Goal: Task Accomplishment & Management: Complete application form

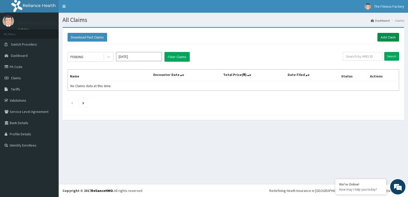
click at [392, 35] on link "Add Claim" at bounding box center [388, 37] width 22 height 9
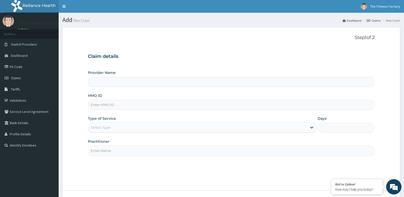
type input "Fitness Factory Ltd"
type input "1"
click at [103, 105] on input "HMO ID" at bounding box center [231, 105] width 287 height 10
type input "t"
type input "T"
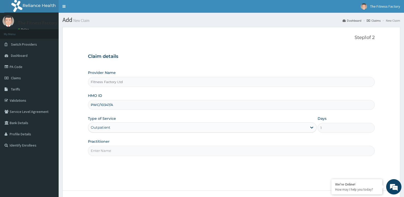
type input "PWC/10347/A"
click at [113, 147] on input "Practitioner" at bounding box center [231, 151] width 287 height 10
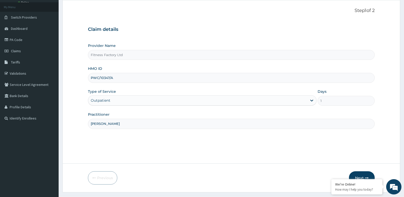
scroll to position [39, 0]
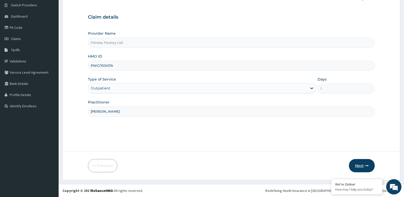
type input "AKASHH"
click at [354, 166] on button "Next" at bounding box center [362, 165] width 26 height 13
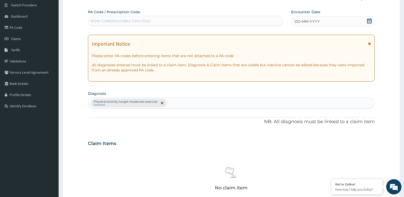
click at [157, 22] on div "Enter Code(Secondary Care Only)" at bounding box center [185, 21] width 194 height 8
type input "PA/8B8B4B"
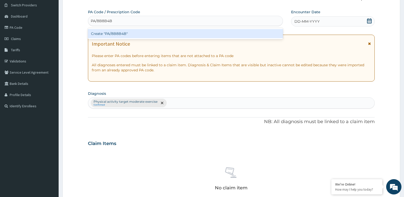
click at [152, 32] on div "Create "PA/8B8B4B"" at bounding box center [185, 33] width 195 height 9
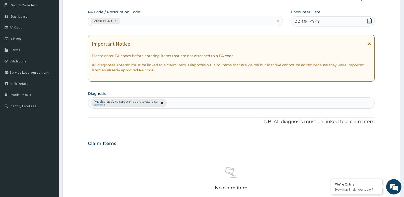
click at [313, 22] on span "DD-MM-YYYY" at bounding box center [306, 21] width 25 height 5
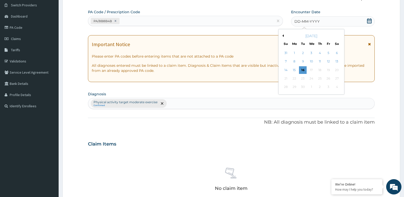
click at [283, 35] on button "Previous Month" at bounding box center [282, 35] width 3 height 3
click at [301, 52] on div "3" at bounding box center [303, 53] width 8 height 8
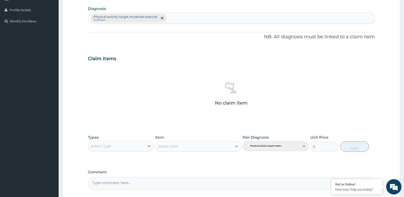
scroll to position [170, 0]
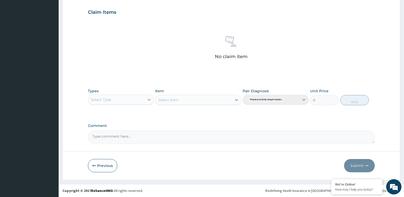
click at [146, 98] on div at bounding box center [148, 99] width 9 height 9
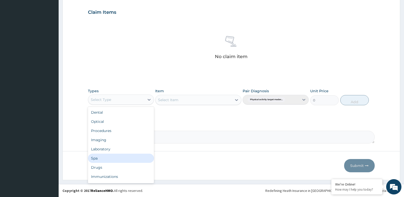
scroll to position [17, 0]
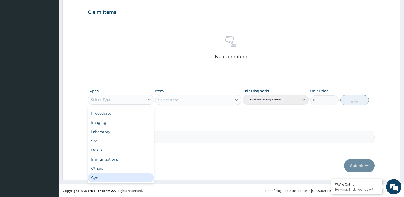
click at [122, 177] on div "Gym" at bounding box center [121, 177] width 66 height 9
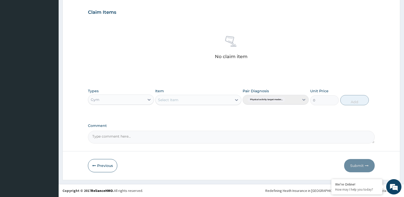
click at [191, 97] on div "Select Item" at bounding box center [193, 100] width 76 height 8
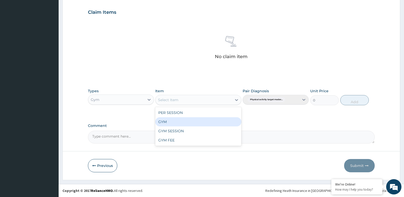
click at [187, 120] on div "GYM" at bounding box center [198, 121] width 86 height 9
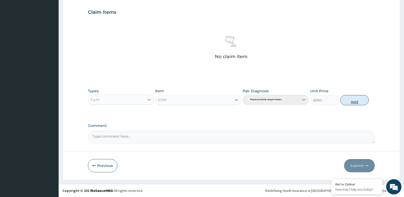
click at [356, 99] on button "Add" at bounding box center [354, 100] width 29 height 10
type input "0"
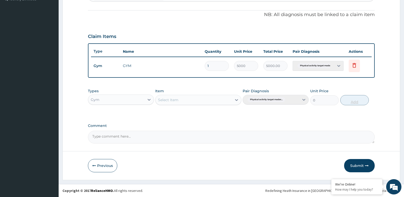
scroll to position [146, 0]
click at [360, 169] on button "Submit" at bounding box center [359, 165] width 31 height 13
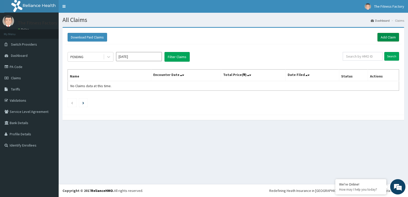
click at [379, 36] on link "Add Claim" at bounding box center [388, 37] width 22 height 9
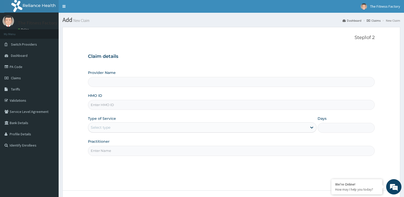
click at [177, 108] on input "HMO ID" at bounding box center [231, 105] width 287 height 10
type input "Fitness Factory Ltd"
type input "1"
type input "DUP/10033/A"
click at [124, 150] on input "Practitioner" at bounding box center [231, 151] width 287 height 10
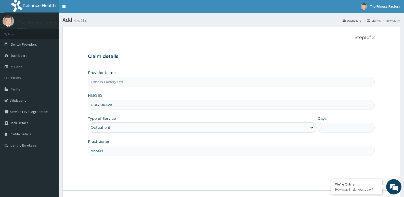
scroll to position [39, 0]
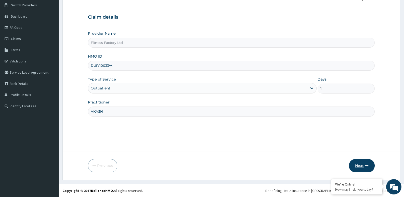
type input "AKASH"
click at [357, 164] on button "Next" at bounding box center [362, 165] width 26 height 13
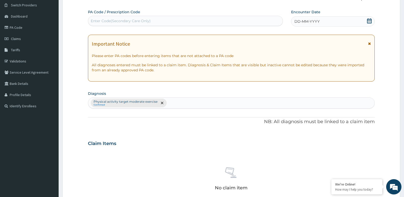
click at [113, 15] on div "PA Code / Prescription Code Enter Code(Secondary Care Only)" at bounding box center [185, 17] width 195 height 17
click at [113, 16] on div "Enter Code(Secondary Care Only)" at bounding box center [185, 21] width 195 height 10
type input "PA/BB6978"
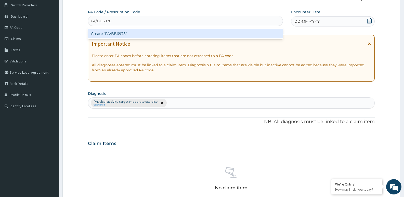
click at [131, 35] on div "Create "PA/BB6978"" at bounding box center [185, 33] width 195 height 9
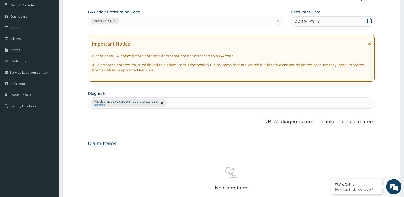
click at [327, 20] on div "DD-MM-YYYY" at bounding box center [333, 21] width 84 height 10
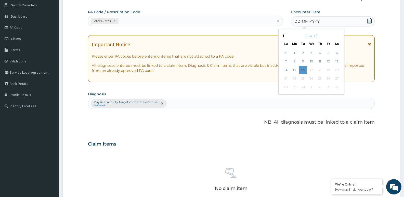
click at [284, 35] on div "[DATE]" at bounding box center [311, 35] width 61 height 5
click at [284, 35] on div "September 2025" at bounding box center [311, 35] width 61 height 5
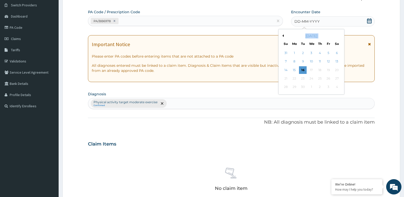
click at [283, 36] on button "Previous Month" at bounding box center [282, 35] width 3 height 3
click at [305, 52] on div "3" at bounding box center [303, 53] width 8 height 8
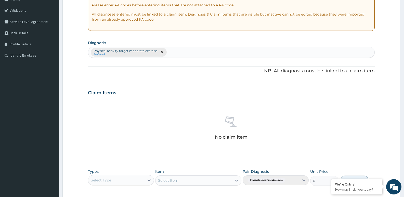
scroll to position [170, 0]
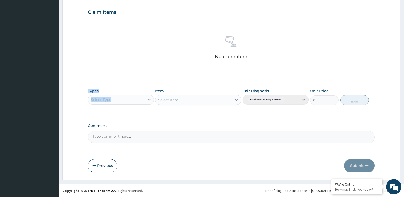
drag, startPoint x: 302, startPoint y: 51, endPoint x: 146, endPoint y: 97, distance: 162.9
click at [146, 97] on div "PA Code / Prescription Code PA/BB6978 Encounter Date 03-06-2025 Important Notic…" at bounding box center [231, 10] width 287 height 265
click at [140, 98] on div "Select Type" at bounding box center [116, 100] width 56 height 8
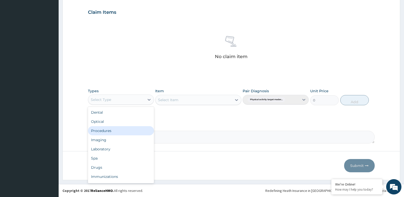
scroll to position [17, 0]
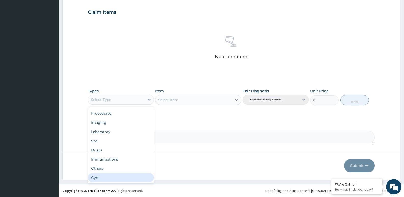
click at [101, 177] on div "Gym" at bounding box center [121, 177] width 66 height 9
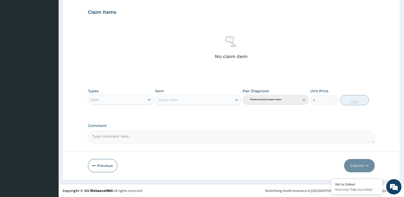
click at [185, 102] on div "Select Item" at bounding box center [193, 100] width 76 height 8
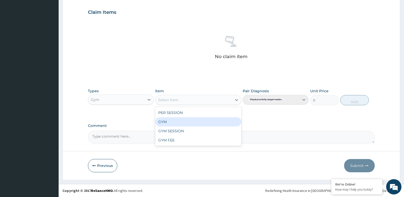
click at [182, 118] on div "GYM" at bounding box center [198, 121] width 86 height 9
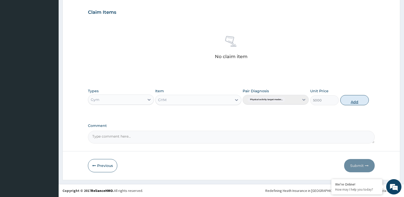
click at [361, 97] on button "Add" at bounding box center [354, 100] width 29 height 10
type input "0"
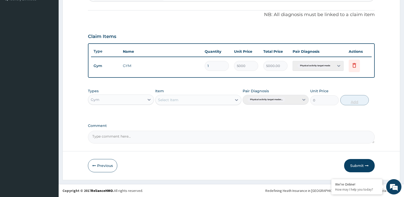
scroll to position [146, 0]
click at [354, 162] on button "Submit" at bounding box center [359, 165] width 31 height 13
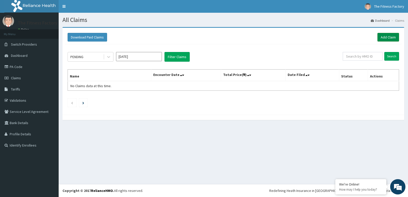
click at [386, 35] on link "Add Claim" at bounding box center [388, 37] width 22 height 9
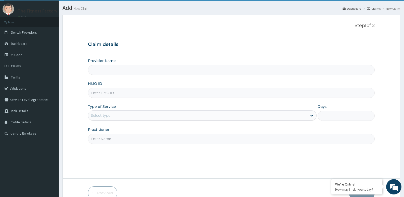
type input "Fitness Factory Ltd"
type input "1"
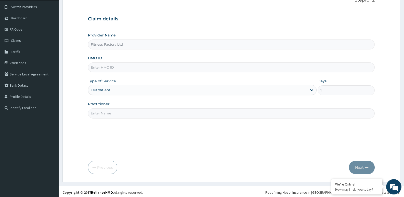
scroll to position [39, 0]
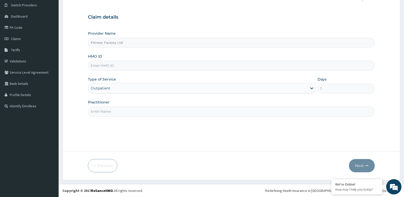
click at [96, 68] on input "HMO ID" at bounding box center [231, 66] width 287 height 10
type input "CPW/10013/A"
click at [117, 113] on input "Practitioner" at bounding box center [231, 111] width 287 height 10
type input "AKASH"
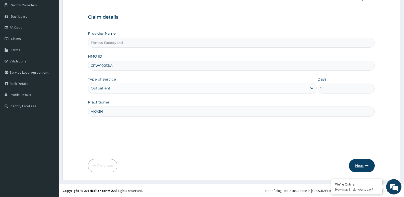
click at [359, 164] on button "Next" at bounding box center [362, 165] width 26 height 13
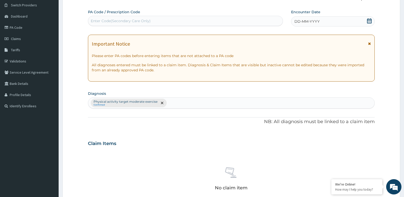
click at [165, 23] on div "Enter Code(Secondary Care Only)" at bounding box center [185, 21] width 194 height 8
type input "PA/133B4C"
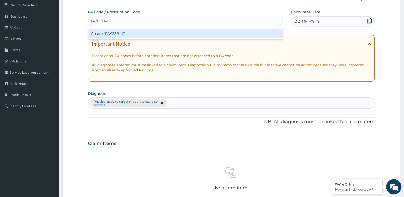
click at [162, 34] on div "Create "PA/133B4C"" at bounding box center [185, 33] width 195 height 9
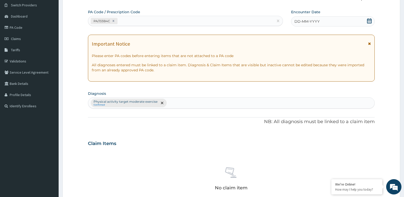
click at [311, 20] on span "DD-MM-YYYY" at bounding box center [306, 21] width 25 height 5
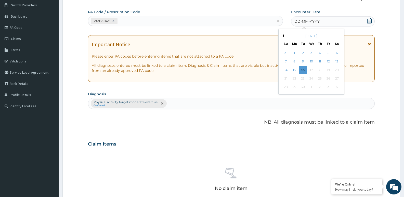
click at [285, 36] on div "[DATE]" at bounding box center [311, 35] width 61 height 5
click at [284, 36] on div "[DATE]" at bounding box center [311, 35] width 61 height 5
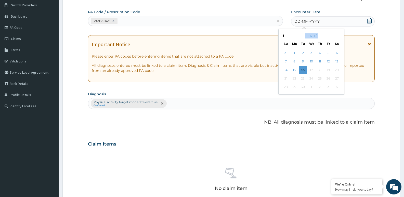
click at [284, 36] on div "[DATE]" at bounding box center [311, 35] width 61 height 5
click at [284, 36] on div "September 2025" at bounding box center [311, 35] width 61 height 5
click at [284, 36] on div "[DATE]" at bounding box center [311, 35] width 61 height 5
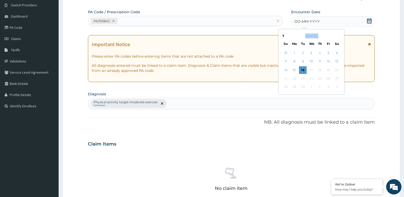
click at [282, 35] on button "Previous Month" at bounding box center [282, 35] width 3 height 3
click at [312, 54] on div "4" at bounding box center [312, 53] width 8 height 8
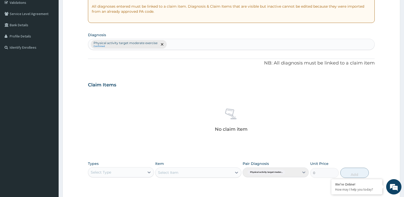
scroll to position [170, 0]
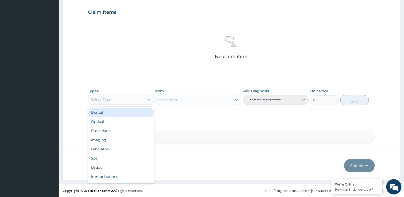
click at [117, 97] on div "Select Type" at bounding box center [116, 100] width 56 height 8
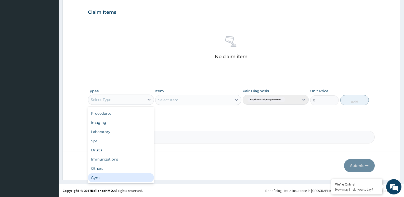
click at [101, 178] on div "Gym" at bounding box center [121, 177] width 66 height 9
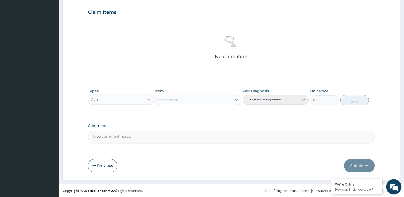
click at [202, 99] on div "Select Item" at bounding box center [193, 100] width 76 height 8
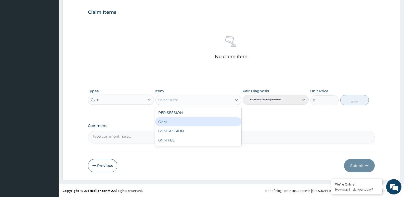
click at [199, 119] on div "GYM" at bounding box center [198, 121] width 86 height 9
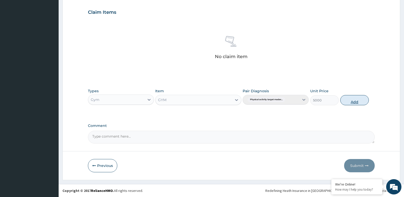
click at [347, 103] on button "Add" at bounding box center [354, 100] width 29 height 10
type input "0"
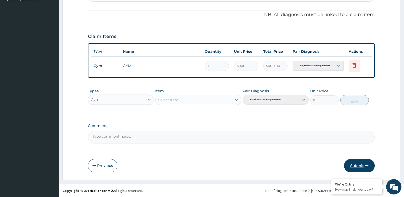
click at [353, 165] on button "Submit" at bounding box center [359, 165] width 31 height 13
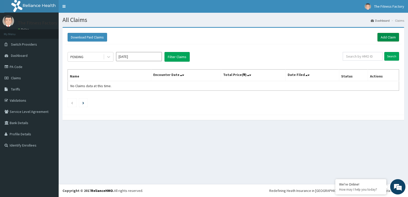
click at [385, 37] on link "Add Claim" at bounding box center [388, 37] width 22 height 9
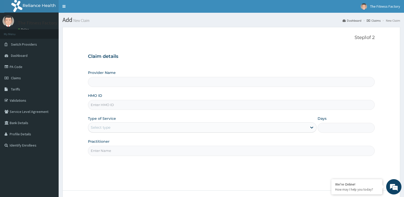
type input "Fitness Factory Ltd"
type input "1"
click at [137, 104] on input "HMO ID" at bounding box center [231, 105] width 287 height 10
type input "SSE/10152/A"
click at [108, 151] on input "Practitioner" at bounding box center [231, 151] width 287 height 10
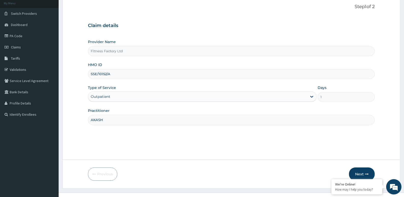
scroll to position [39, 0]
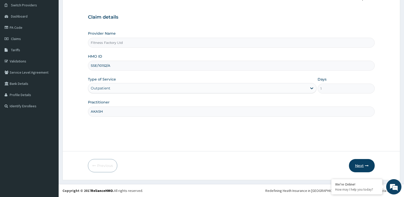
type input "AKASH"
click at [357, 162] on button "Next" at bounding box center [362, 165] width 26 height 13
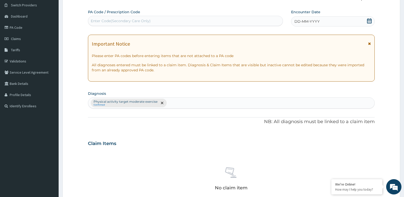
click at [185, 23] on div "Enter Code(Secondary Care Only)" at bounding box center [185, 21] width 194 height 8
type input "PA/A9522A"
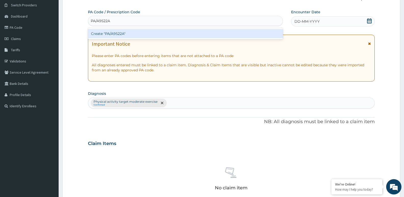
click at [185, 31] on div "Create "PA/A9522A"" at bounding box center [185, 33] width 195 height 9
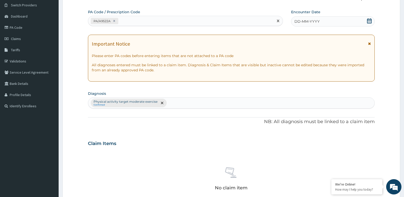
click at [305, 23] on span "DD-MM-YYYY" at bounding box center [306, 21] width 25 height 5
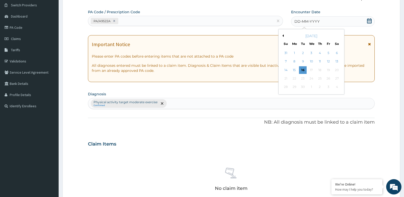
click at [283, 35] on button "Previous Month" at bounding box center [282, 35] width 3 height 3
click at [309, 55] on div "4" at bounding box center [312, 53] width 8 height 8
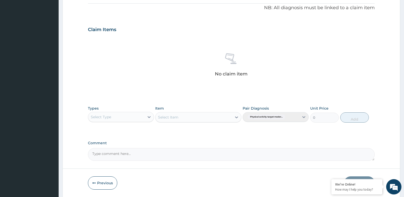
scroll to position [170, 0]
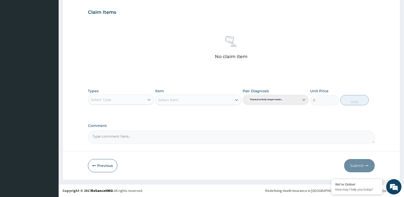
click at [145, 97] on div at bounding box center [148, 99] width 9 height 9
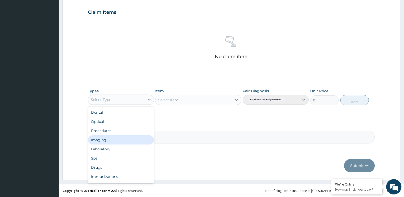
scroll to position [17, 0]
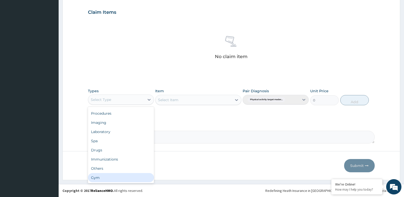
click at [122, 180] on div "Gym" at bounding box center [121, 177] width 66 height 9
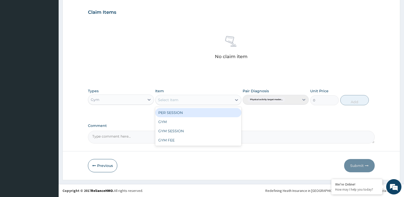
click at [197, 101] on div "Select Item" at bounding box center [193, 100] width 76 height 8
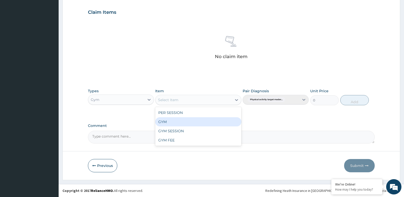
click at [198, 123] on div "GYM" at bounding box center [198, 121] width 86 height 9
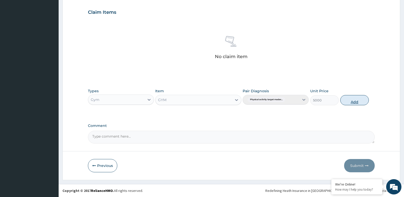
click at [353, 100] on button "Add" at bounding box center [354, 100] width 29 height 10
type input "0"
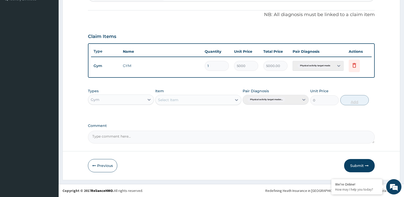
scroll to position [146, 0]
click at [360, 162] on button "Submit" at bounding box center [359, 165] width 31 height 13
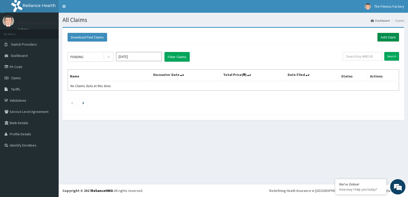
click at [380, 34] on link "Add Claim" at bounding box center [388, 37] width 22 height 9
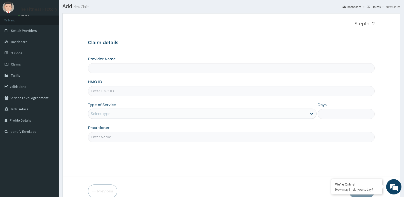
scroll to position [16, 0]
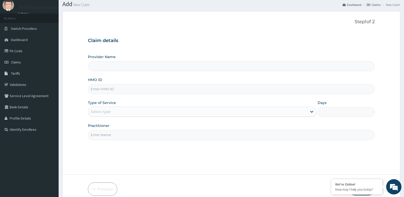
type input "Fitness Factory Ltd"
type input "1"
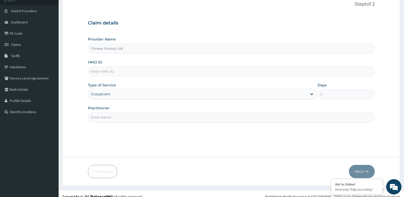
scroll to position [39, 0]
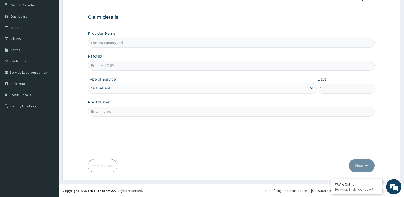
click at [107, 62] on input "HMO ID" at bounding box center [231, 66] width 287 height 10
drag, startPoint x: 107, startPoint y: 62, endPoint x: 211, endPoint y: 69, distance: 104.2
click at [211, 69] on input "TLR/" at bounding box center [231, 66] width 287 height 10
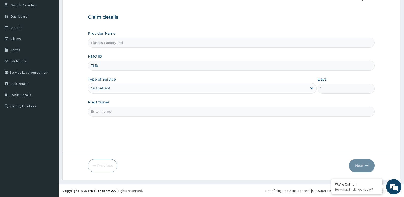
click at [210, 68] on input "TLR/" at bounding box center [231, 66] width 287 height 10
click at [157, 63] on input "TLR/" at bounding box center [231, 66] width 287 height 10
type input "TLR/10209/A"
click at [142, 113] on input "Practitioner" at bounding box center [231, 111] width 287 height 10
type input "AKASH"
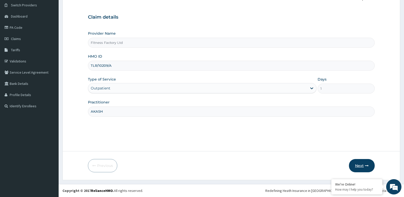
click at [360, 167] on button "Next" at bounding box center [362, 165] width 26 height 13
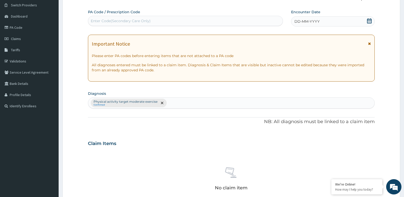
click at [113, 21] on div "Enter Code(Secondary Care Only)" at bounding box center [121, 20] width 60 height 5
type input "PA/8F8574"
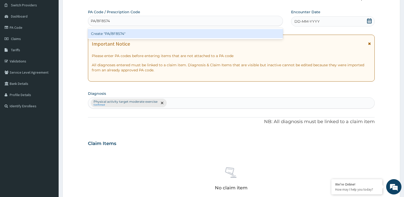
click at [116, 31] on div "Create "PA/8F8574"" at bounding box center [185, 33] width 195 height 9
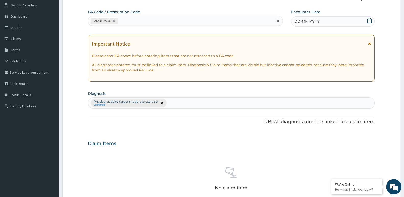
click at [316, 19] on span "DD-MM-YYYY" at bounding box center [306, 21] width 25 height 5
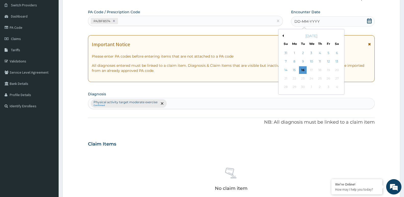
click at [283, 36] on button "Previous Month" at bounding box center [282, 35] width 3 height 3
click at [282, 36] on button "Previous Month" at bounding box center [282, 35] width 3 height 3
click at [308, 56] on div "4" at bounding box center [312, 53] width 8 height 8
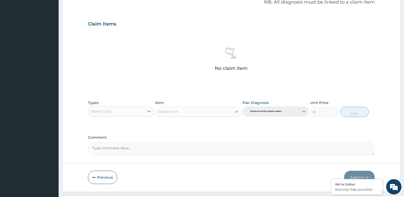
scroll to position [170, 0]
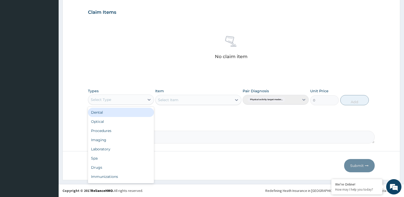
click at [130, 99] on div "Select Type" at bounding box center [116, 100] width 56 height 8
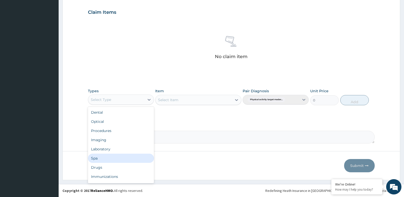
scroll to position [17, 0]
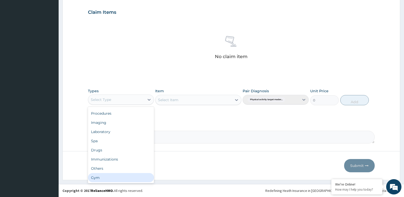
click at [113, 177] on div "Gym" at bounding box center [121, 177] width 66 height 9
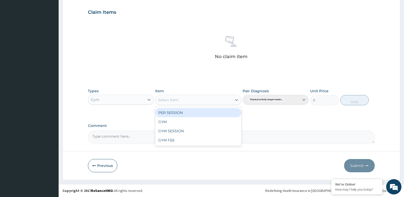
click at [194, 103] on div "Select Item" at bounding box center [193, 100] width 76 height 8
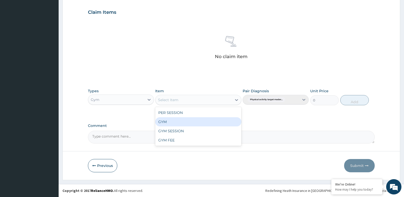
click at [193, 119] on div "GYM" at bounding box center [198, 121] width 86 height 9
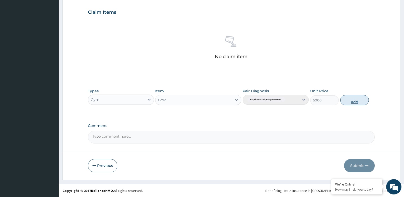
click at [343, 99] on button "Add" at bounding box center [354, 100] width 29 height 10
type input "0"
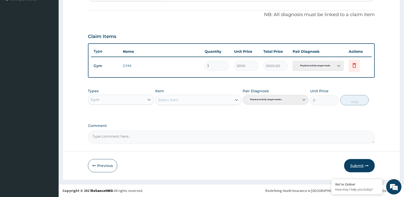
click at [357, 159] on button "Submit" at bounding box center [359, 165] width 31 height 13
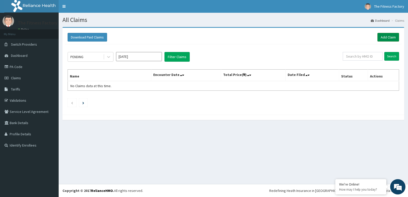
click at [385, 38] on link "Add Claim" at bounding box center [388, 37] width 22 height 9
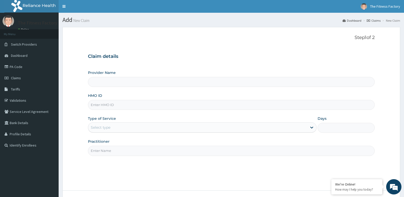
type input "Fitness Factory Ltd"
type input "1"
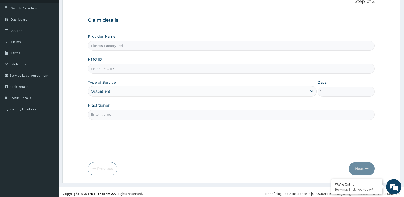
scroll to position [39, 0]
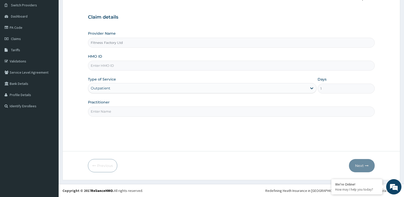
click at [138, 63] on input "HMO ID" at bounding box center [231, 66] width 287 height 10
type input "BZY/10023/B"
click at [108, 110] on input "Practitioner" at bounding box center [231, 111] width 287 height 10
type input "S"
type input "AKASH"
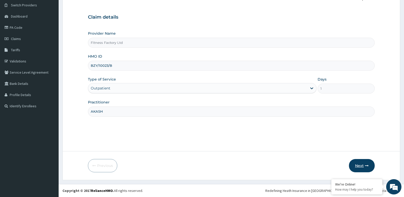
click at [366, 165] on icon "button" at bounding box center [367, 166] width 4 height 4
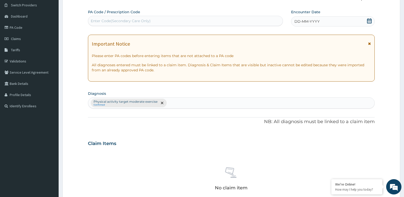
click at [141, 15] on div "PA Code / Prescription Code Enter Code(Secondary Care Only)" at bounding box center [185, 17] width 195 height 17
click at [142, 18] on div "Enter Code(Secondary Care Only)" at bounding box center [185, 21] width 194 height 8
type input "PA/747AB3"
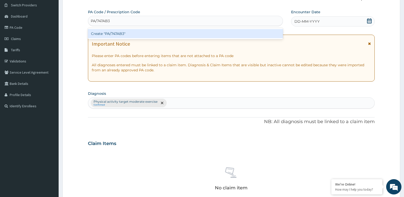
click at [148, 31] on div "Create "PA/747AB3"" at bounding box center [185, 33] width 195 height 9
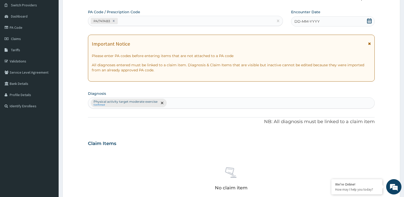
click at [310, 22] on span "DD-MM-YYYY" at bounding box center [306, 21] width 25 height 5
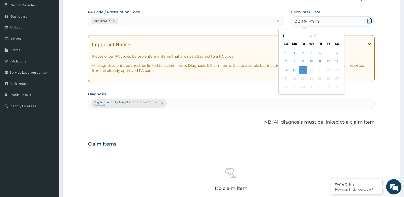
click at [282, 35] on button "Previous Month" at bounding box center [282, 35] width 3 height 3
click at [310, 56] on div "4" at bounding box center [312, 53] width 8 height 8
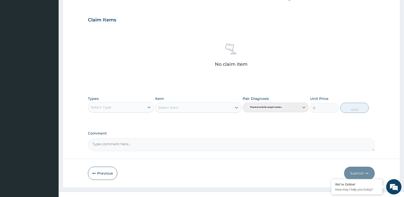
scroll to position [170, 0]
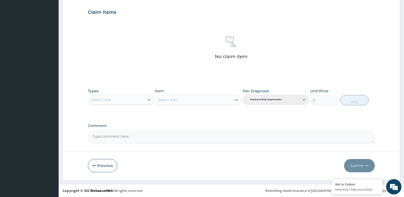
click at [138, 101] on div "Select Type" at bounding box center [116, 100] width 56 height 8
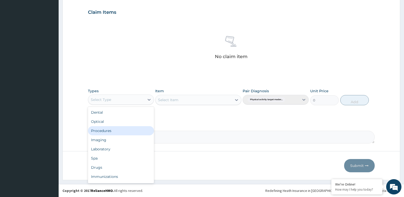
scroll to position [17, 0]
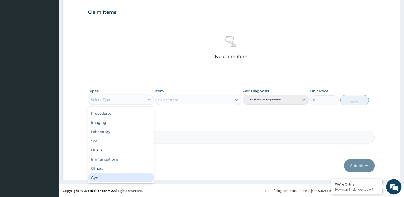
click at [111, 177] on div "Gym" at bounding box center [121, 177] width 66 height 9
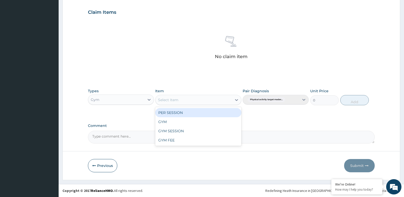
click at [215, 99] on div "Select Item" at bounding box center [193, 100] width 76 height 8
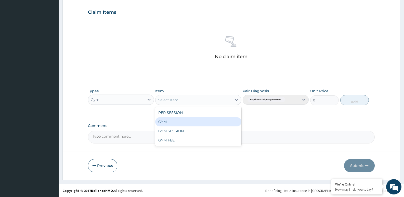
click at [216, 119] on div "GYM" at bounding box center [198, 121] width 86 height 9
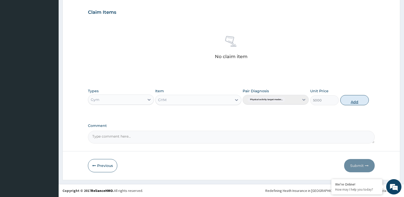
click at [355, 100] on button "Add" at bounding box center [354, 100] width 29 height 10
type input "0"
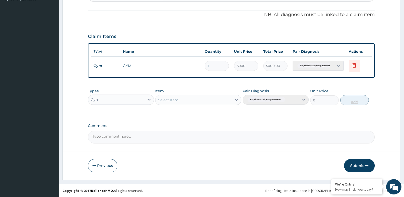
scroll to position [146, 0]
click at [351, 169] on button "Submit" at bounding box center [359, 165] width 31 height 13
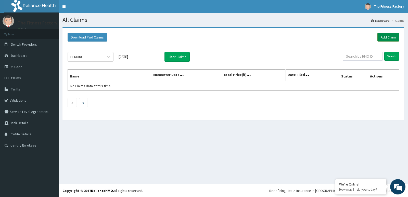
click at [384, 36] on link "Add Claim" at bounding box center [388, 37] width 22 height 9
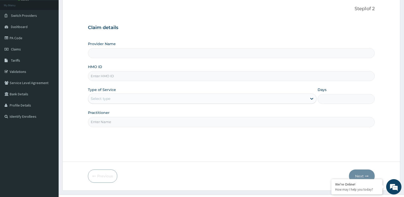
scroll to position [39, 0]
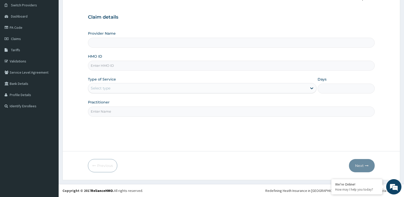
type input "Fitness Factory Ltd"
type input "1"
click at [130, 69] on input "HMO ID" at bounding box center [231, 66] width 287 height 10
type input "RSJ/10119/A"
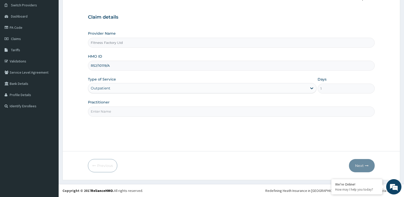
click at [123, 109] on input "Practitioner" at bounding box center [231, 111] width 287 height 10
type input "AKASH"
click at [369, 164] on button "Next" at bounding box center [362, 165] width 26 height 13
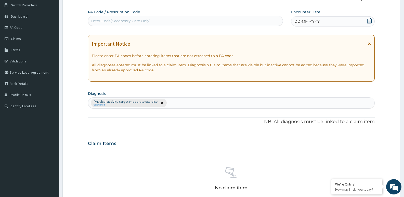
click at [187, 21] on div "Enter Code(Secondary Care Only)" at bounding box center [185, 21] width 194 height 8
type input "PA/8F96FE"
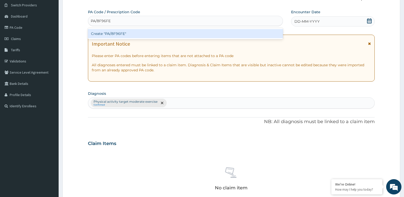
click at [186, 35] on div "Create "PA/8F96FE"" at bounding box center [185, 33] width 195 height 9
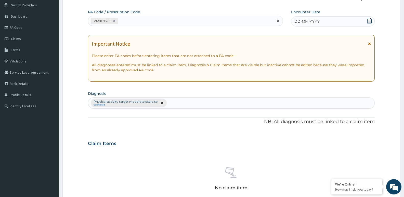
click at [324, 21] on div "DD-MM-YYYY" at bounding box center [333, 21] width 84 height 10
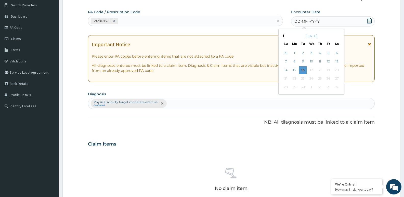
click at [283, 35] on button "Previous Month" at bounding box center [282, 35] width 3 height 3
click at [309, 52] on div "4" at bounding box center [312, 53] width 8 height 8
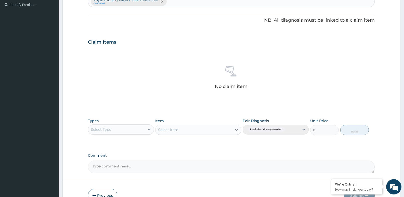
scroll to position [170, 0]
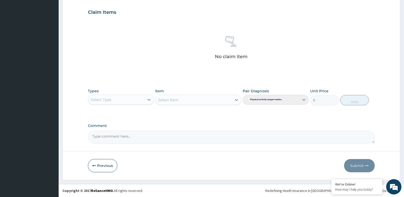
click at [109, 101] on div "Select Type" at bounding box center [101, 99] width 20 height 5
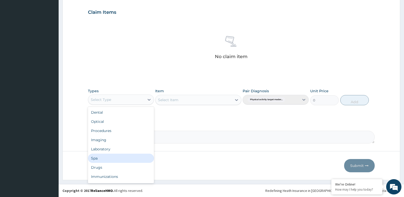
scroll to position [17, 0]
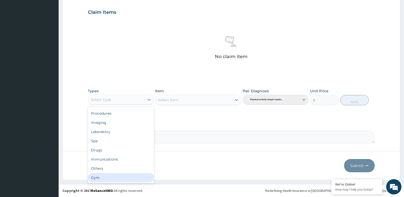
click at [112, 177] on div "Gym" at bounding box center [121, 177] width 66 height 9
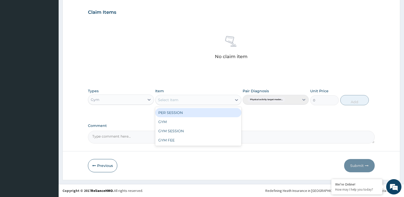
click at [209, 100] on div "Select Item" at bounding box center [193, 100] width 76 height 8
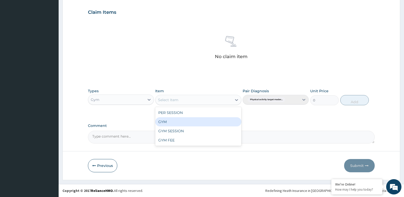
click at [210, 119] on div "GYM" at bounding box center [198, 121] width 86 height 9
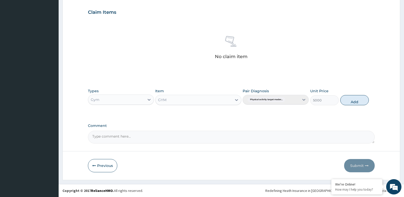
click at [351, 106] on div "Types Gym Item GYM Pair Diagnosis Physical activity target moder... Unit Price …" at bounding box center [231, 97] width 287 height 22
click at [351, 103] on button "Add" at bounding box center [354, 100] width 29 height 10
type input "0"
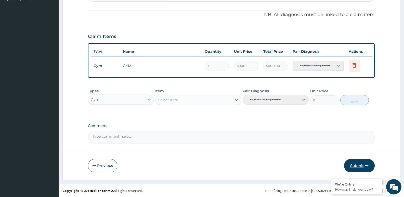
click at [356, 165] on button "Submit" at bounding box center [359, 165] width 31 height 13
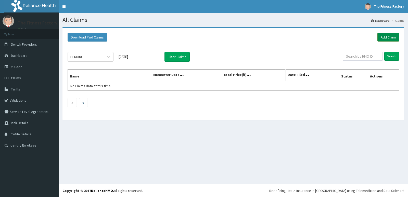
click at [384, 38] on link "Add Claim" at bounding box center [388, 37] width 22 height 9
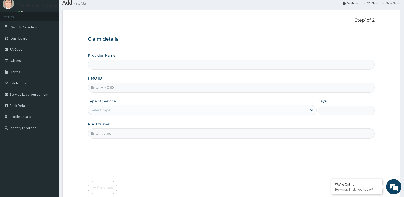
scroll to position [39, 0]
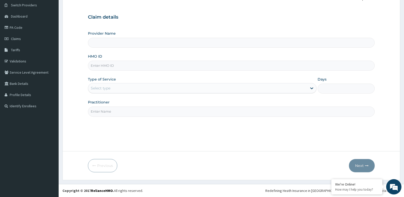
click at [189, 64] on input "HMO ID" at bounding box center [231, 66] width 287 height 10
type input "Fitness Factory Ltd"
type input "1"
type input "RSJ/10001/A"
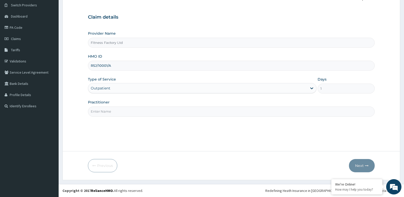
click at [190, 107] on input "Practitioner" at bounding box center [231, 111] width 287 height 10
type input "AKASH"
click at [369, 164] on button "Next" at bounding box center [362, 165] width 26 height 13
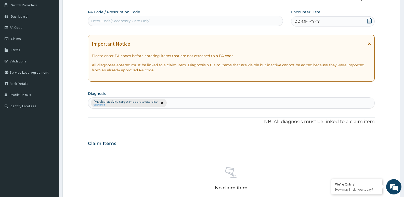
click at [206, 17] on div "Enter Code(Secondary Care Only)" at bounding box center [185, 21] width 195 height 10
type input "PA/183C70"
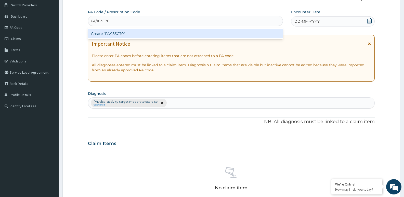
click at [202, 30] on div "Create "PA/183C70"" at bounding box center [185, 33] width 195 height 9
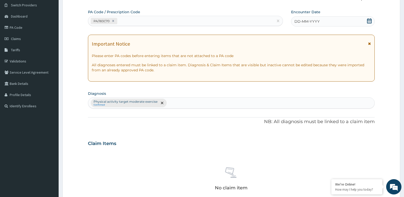
click at [316, 23] on span "DD-MM-YYYY" at bounding box center [306, 21] width 25 height 5
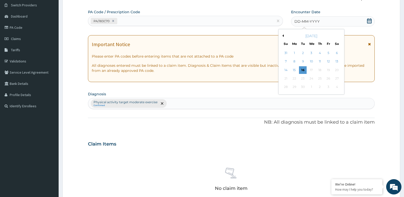
click at [282, 35] on button "Previous Month" at bounding box center [282, 35] width 3 height 3
click at [281, 35] on button "Previous Month" at bounding box center [282, 35] width 3 height 3
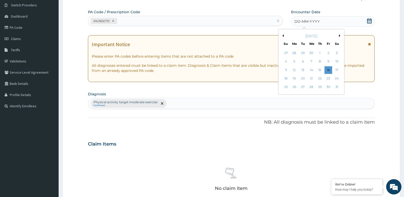
click at [281, 35] on button "Previous Month" at bounding box center [282, 35] width 3 height 3
click at [338, 34] on div "March 2025" at bounding box center [311, 35] width 61 height 5
click at [339, 35] on div "March 2025" at bounding box center [311, 35] width 61 height 5
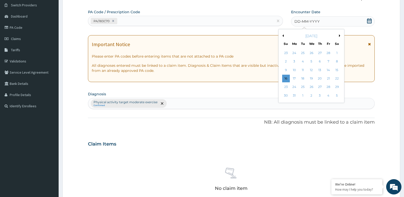
click at [339, 35] on button "Next Month" at bounding box center [340, 35] width 3 height 3
click at [311, 54] on div "4" at bounding box center [312, 53] width 8 height 8
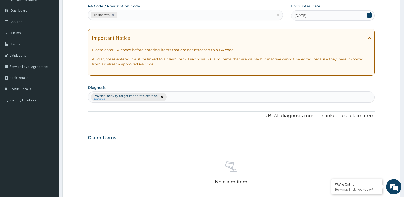
click at [295, 48] on p "Please enter PA codes before entering items that are not attached to a PA code" at bounding box center [231, 49] width 279 height 5
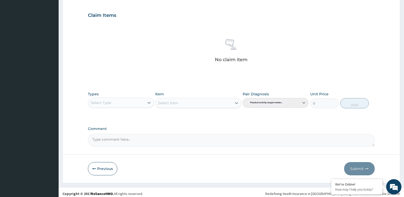
scroll to position [170, 0]
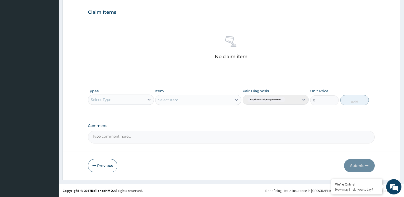
click at [295, 48] on div "PA Code / Prescription Code PA/183C70 Encounter Date 04-06-2025 Important Notic…" at bounding box center [231, 10] width 287 height 265
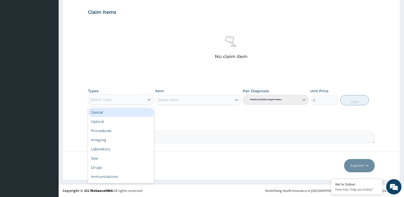
click at [130, 100] on div "Select Type" at bounding box center [116, 100] width 56 height 8
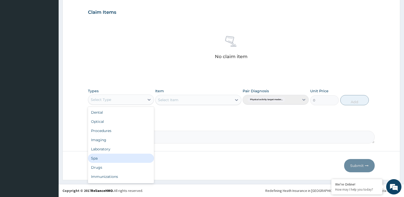
scroll to position [17, 0]
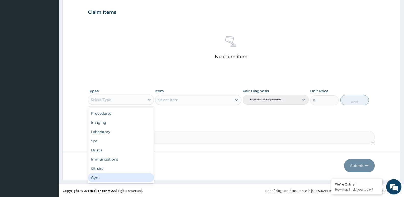
click at [135, 176] on div "Gym" at bounding box center [121, 177] width 66 height 9
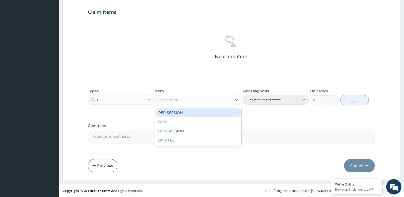
click at [194, 96] on div "Select Item" at bounding box center [193, 100] width 76 height 8
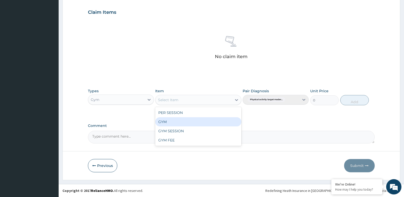
click at [195, 123] on div "GYM" at bounding box center [198, 121] width 86 height 9
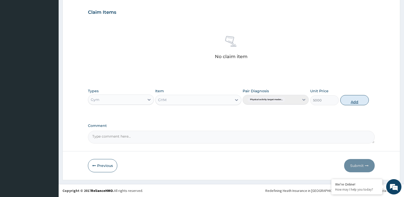
click at [354, 103] on button "Add" at bounding box center [354, 100] width 29 height 10
type input "0"
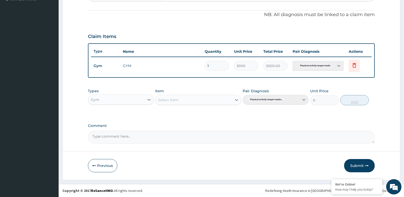
scroll to position [146, 0]
click at [352, 163] on button "Submit" at bounding box center [359, 165] width 31 height 13
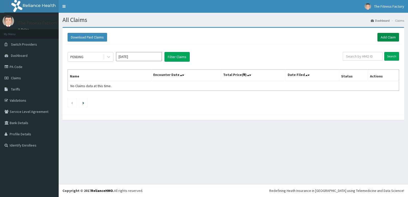
click at [388, 37] on link "Add Claim" at bounding box center [388, 37] width 22 height 9
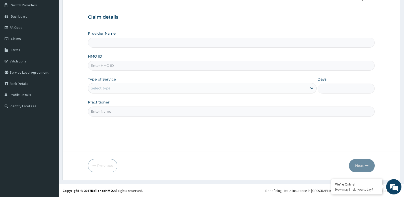
click at [215, 64] on input "HMO ID" at bounding box center [231, 66] width 287 height 10
type input "Fitness Factory Ltd"
type input "1"
type input "YCL/10009/A"
click at [182, 111] on input "Practitioner" at bounding box center [231, 111] width 287 height 10
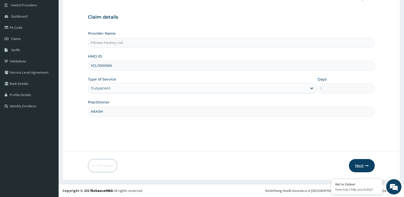
type input "AKASH"
click at [362, 164] on button "Next" at bounding box center [362, 165] width 26 height 13
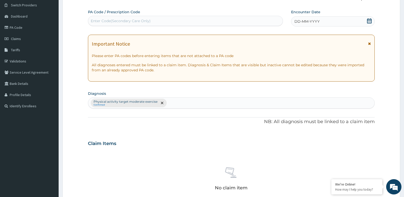
click at [123, 21] on div "Enter Code(Secondary Care Only)" at bounding box center [121, 20] width 60 height 5
type input "PA/740FC9"
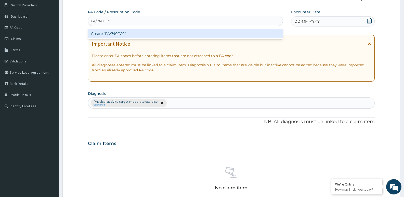
click at [123, 33] on div "Create "PA/740FC9"" at bounding box center [185, 33] width 195 height 9
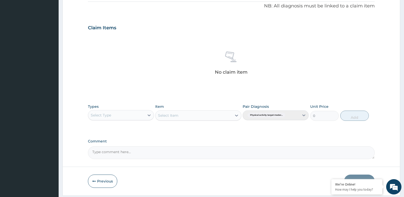
scroll to position [175, 0]
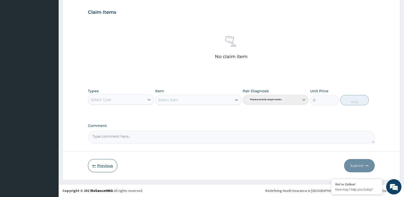
click at [108, 164] on button "Previous" at bounding box center [102, 165] width 29 height 13
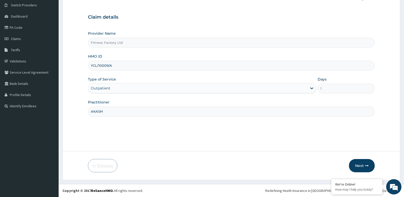
scroll to position [39, 0]
click at [97, 65] on input "YCL/10009/A" at bounding box center [231, 66] width 287 height 10
type input "YCI/10009/A"
click at [361, 165] on button "Next" at bounding box center [362, 165] width 26 height 13
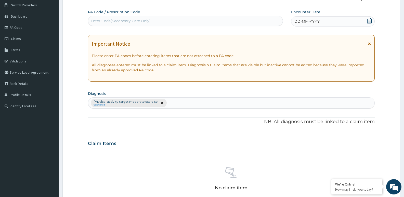
click at [167, 20] on div "Enter Code(Secondary Care Only)" at bounding box center [185, 21] width 194 height 8
type input "PA/740FC9"
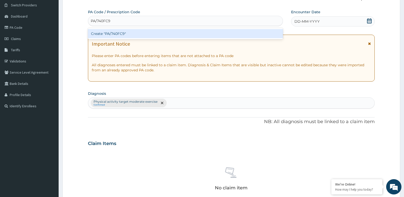
click at [172, 30] on div "Create "PA/740FC9"" at bounding box center [185, 33] width 195 height 9
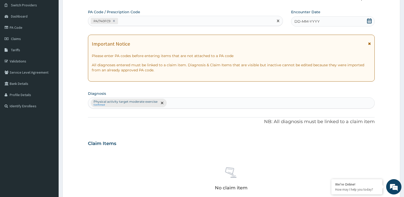
click at [312, 20] on span "DD-MM-YYYY" at bounding box center [306, 21] width 25 height 5
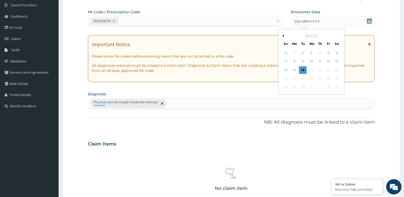
click at [283, 35] on button "Previous Month" at bounding box center [282, 35] width 3 height 3
click at [313, 55] on div "4" at bounding box center [312, 53] width 8 height 8
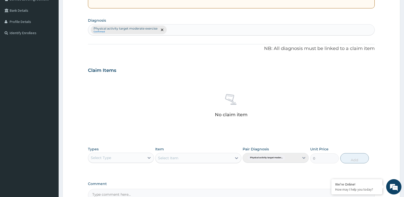
scroll to position [170, 0]
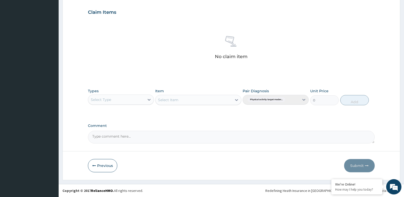
click at [115, 101] on div "Select Type" at bounding box center [116, 100] width 56 height 8
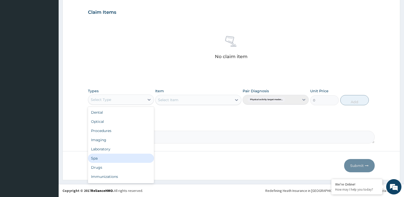
scroll to position [17, 0]
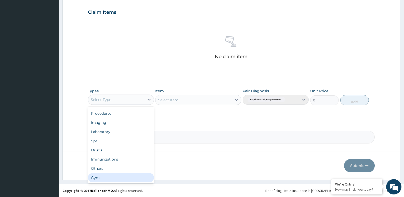
click at [113, 178] on div "Gym" at bounding box center [121, 177] width 66 height 9
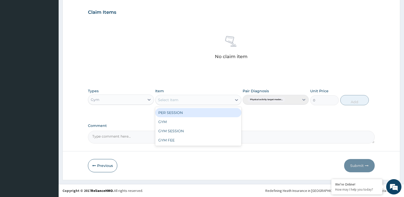
click at [230, 99] on div "Select Item" at bounding box center [193, 100] width 76 height 8
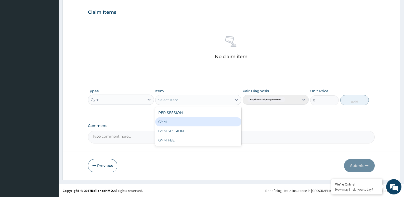
click at [226, 123] on div "GYM" at bounding box center [198, 121] width 86 height 9
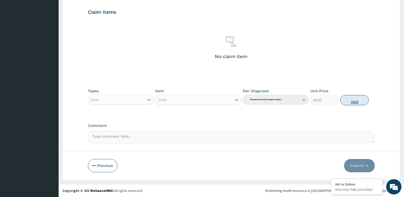
click at [358, 96] on button "Add" at bounding box center [354, 100] width 29 height 10
type input "0"
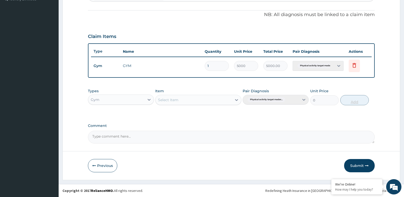
scroll to position [146, 0]
click at [355, 161] on button "Submit" at bounding box center [359, 165] width 31 height 13
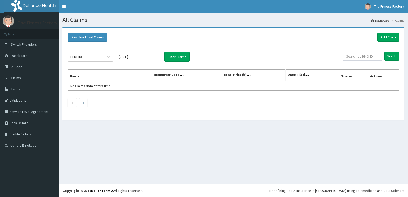
click at [382, 39] on link "Add Claim" at bounding box center [388, 37] width 22 height 9
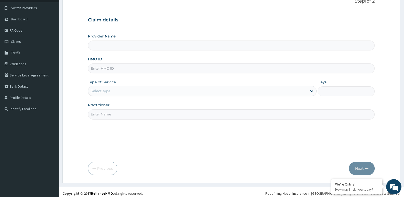
scroll to position [39, 0]
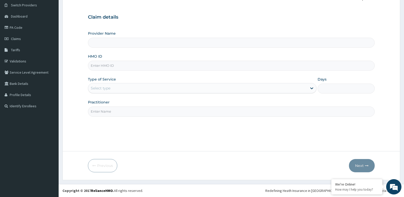
click at [236, 64] on input "HMO ID" at bounding box center [231, 66] width 287 height 10
type input "Fitness Factory Ltd"
type input "1"
type input "SLB/10792/A"
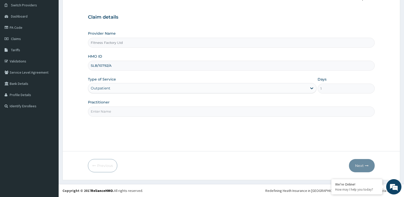
click at [188, 113] on input "Practitioner" at bounding box center [231, 111] width 287 height 10
type input "AKASH"
click at [367, 163] on button "Next" at bounding box center [362, 165] width 26 height 13
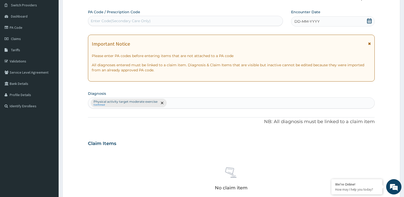
click at [187, 21] on div "Enter Code(Secondary Care Only)" at bounding box center [185, 21] width 194 height 8
type input "PA/EAE6AF"
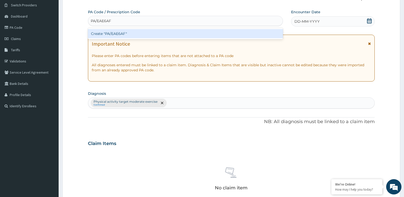
click at [189, 31] on div "Create "PA/EAE6AF"" at bounding box center [185, 33] width 195 height 9
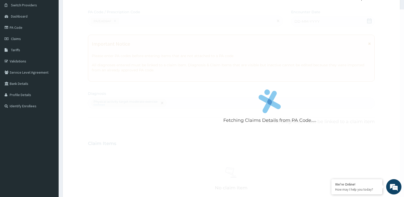
click at [330, 20] on div "Fetching Claims Details from PA Code....." at bounding box center [270, 107] width 364 height 197
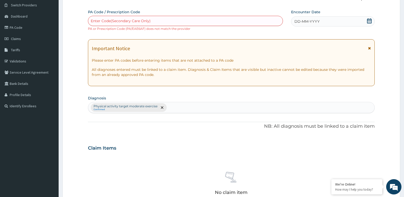
click at [330, 20] on div "DD-MM-YYYY" at bounding box center [333, 21] width 84 height 10
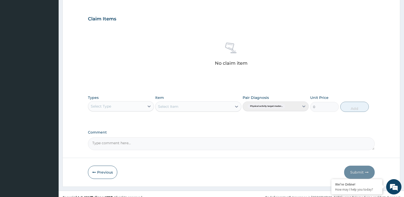
scroll to position [175, 0]
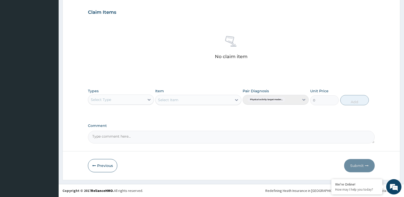
click at [115, 126] on label "Comment" at bounding box center [231, 126] width 287 height 4
click at [115, 131] on textarea "Comment" at bounding box center [231, 137] width 287 height 13
click at [103, 161] on button "Previous" at bounding box center [102, 165] width 29 height 13
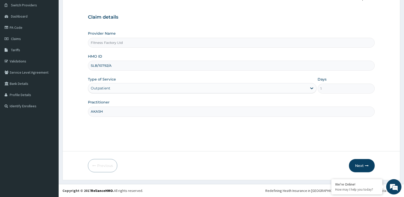
click at [103, 65] on input "SLB/10792/A" at bounding box center [231, 66] width 287 height 10
type input "SLB/10192/A"
click at [357, 161] on button "Next" at bounding box center [362, 165] width 26 height 13
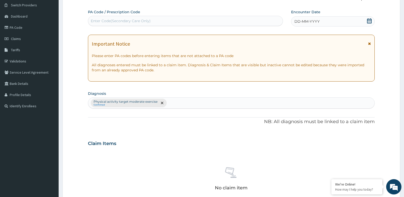
click at [219, 20] on div "Enter Code(Secondary Care Only)" at bounding box center [185, 21] width 194 height 8
type input "PA/EAE6AF"
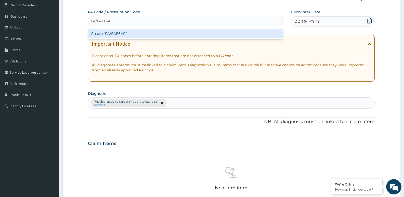
click at [220, 31] on div "Create "PA/EAE6AF"" at bounding box center [185, 33] width 195 height 9
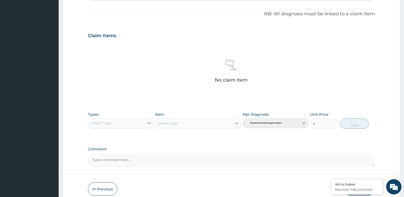
scroll to position [175, 0]
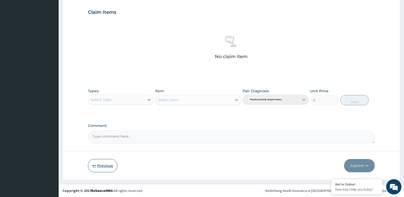
click at [104, 166] on button "Previous" at bounding box center [102, 165] width 29 height 13
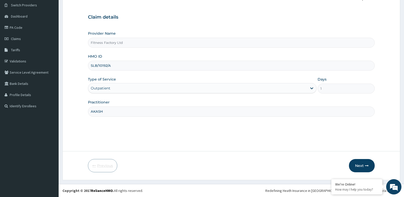
scroll to position [39, 0]
click at [144, 61] on input "SLB/10192/A" at bounding box center [231, 66] width 287 height 10
type input "S"
type input "RSJ/10244/A"
click at [364, 166] on button "Next" at bounding box center [362, 165] width 26 height 13
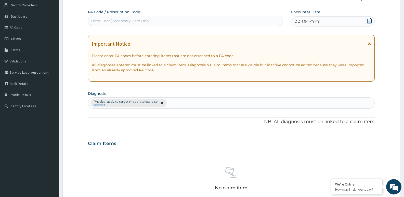
click at [184, 19] on div "Enter Code(Secondary Care Only)" at bounding box center [185, 21] width 194 height 8
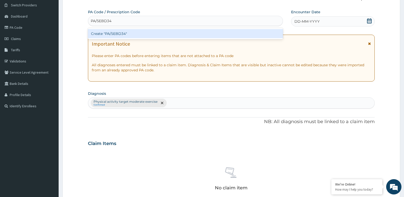
type input "PA/5EBD34"
click at [185, 40] on div "PA Code / Prescription Code option Create "PA/5EBD34" focused, 1 of 1. 1 result…" at bounding box center [231, 141] width 287 height 265
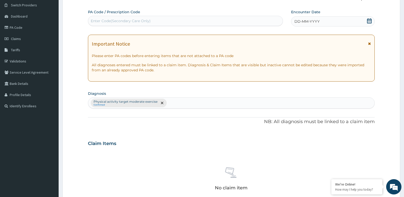
click at [249, 16] on div "Enter Code(Secondary Care Only)" at bounding box center [185, 21] width 195 height 10
type input "PA/5EBD34"
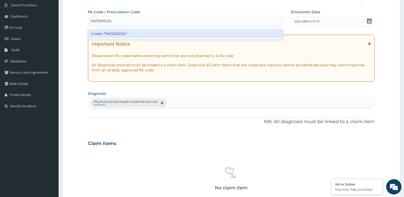
click at [209, 33] on div "Create "PA/5EBD34"" at bounding box center [185, 33] width 195 height 9
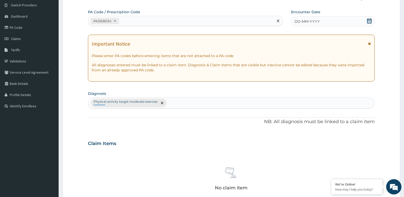
click at [308, 22] on span "DD-MM-YYYY" at bounding box center [306, 21] width 25 height 5
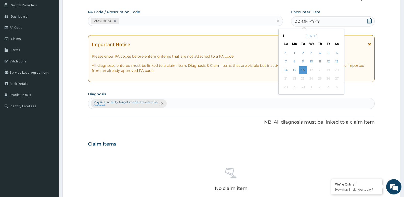
click at [282, 35] on button "Previous Month" at bounding box center [282, 35] width 3 height 3
click at [282, 36] on button "Previous Month" at bounding box center [282, 35] width 3 height 3
click at [303, 80] on div "24" at bounding box center [303, 79] width 8 height 8
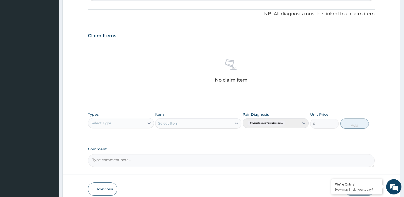
scroll to position [170, 0]
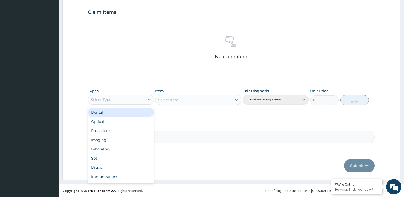
click at [132, 96] on div "Select Type" at bounding box center [116, 100] width 56 height 8
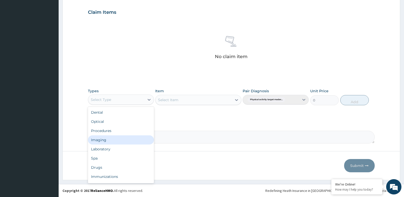
scroll to position [17, 0]
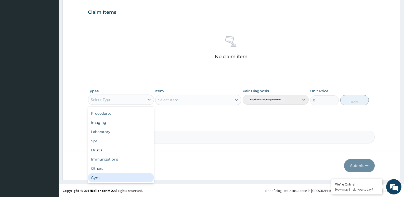
click at [125, 178] on div "Gym" at bounding box center [121, 177] width 66 height 9
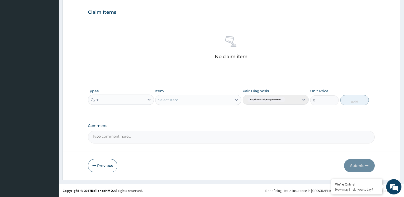
click at [199, 101] on div "Select Item" at bounding box center [193, 100] width 76 height 8
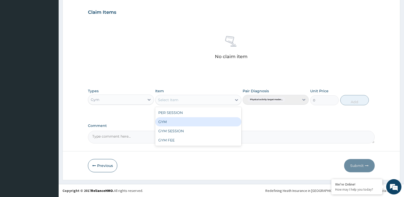
click at [197, 120] on div "GYM" at bounding box center [198, 121] width 86 height 9
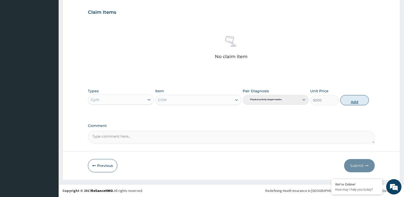
click at [344, 102] on button "Add" at bounding box center [354, 100] width 29 height 10
type input "0"
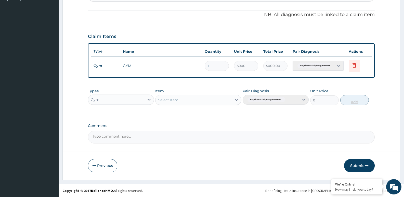
scroll to position [146, 0]
click at [362, 161] on button "Submit" at bounding box center [359, 165] width 31 height 13
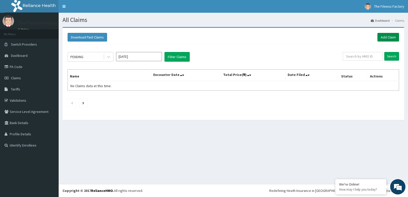
click at [380, 35] on link "Add Claim" at bounding box center [388, 37] width 22 height 9
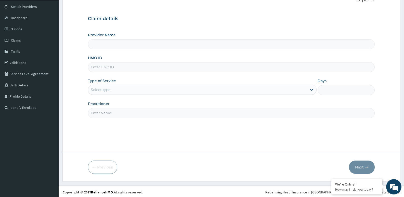
scroll to position [39, 0]
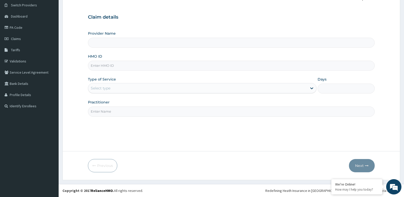
click at [216, 62] on input "HMO ID" at bounding box center [231, 66] width 287 height 10
type input "Fitness Factory Ltd"
type input "1"
click at [101, 64] on input "KCG/1004/A" at bounding box center [231, 66] width 287 height 10
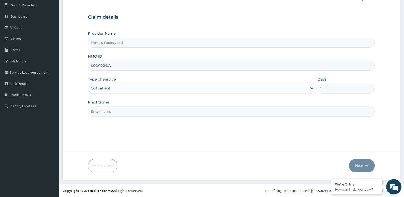
click at [101, 64] on input "KCG/1004/A" at bounding box center [231, 66] width 287 height 10
type input "KCG/10004/A"
click at [110, 114] on input "Practitioner" at bounding box center [231, 111] width 287 height 10
type input "AKASH"
click at [354, 162] on button "Next" at bounding box center [362, 165] width 26 height 13
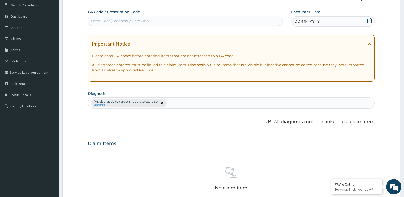
click at [239, 25] on div "Enter Code(Secondary Care Only)" at bounding box center [185, 21] width 195 height 10
type input "PA/FAE237"
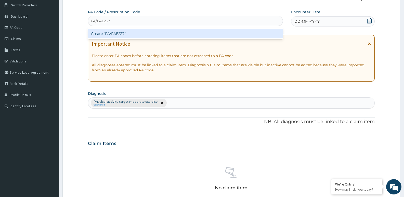
click at [236, 36] on div "Create "PA/FAE237"" at bounding box center [185, 33] width 195 height 9
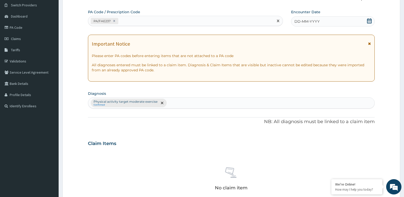
click at [312, 20] on span "DD-MM-YYYY" at bounding box center [306, 21] width 25 height 5
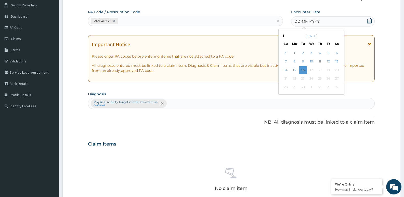
click at [284, 35] on div "September 2025" at bounding box center [311, 35] width 61 height 5
click at [283, 36] on button "Previous Month" at bounding box center [282, 35] width 3 height 3
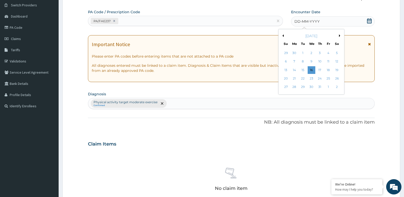
click at [283, 36] on button "Previous Month" at bounding box center [282, 35] width 3 height 3
click at [301, 79] on div "24" at bounding box center [303, 79] width 8 height 8
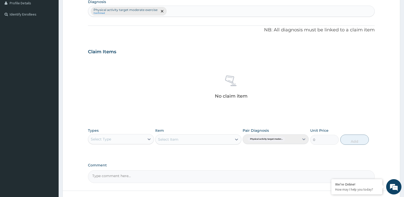
scroll to position [170, 0]
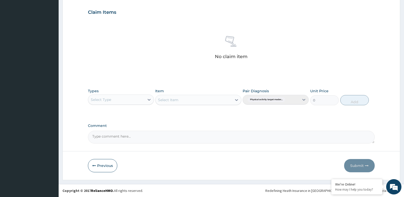
click at [143, 97] on div "Select Type" at bounding box center [116, 100] width 56 height 8
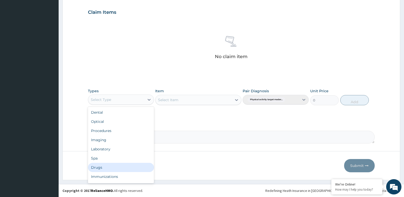
scroll to position [17, 0]
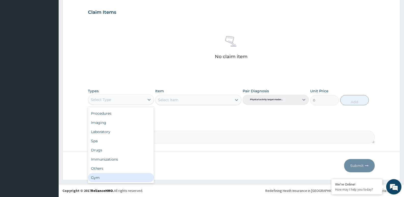
click at [138, 179] on div "Gym" at bounding box center [121, 177] width 66 height 9
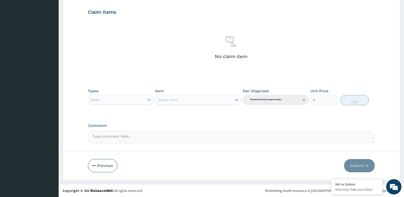
click at [207, 101] on div "Select Item" at bounding box center [193, 100] width 76 height 8
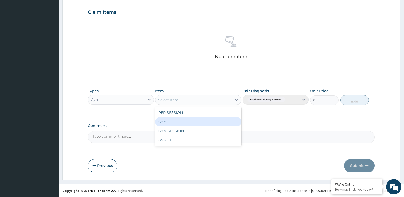
click at [207, 120] on div "GYM" at bounding box center [198, 121] width 86 height 9
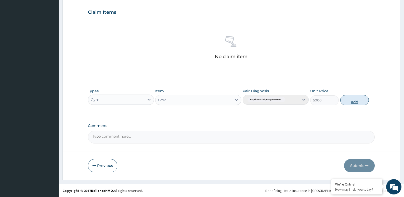
click at [354, 103] on button "Add" at bounding box center [354, 100] width 29 height 10
type input "0"
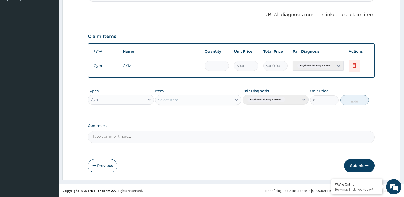
click at [351, 163] on button "Submit" at bounding box center [359, 165] width 31 height 13
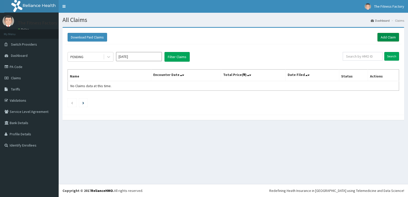
click at [381, 34] on link "Add Claim" at bounding box center [388, 37] width 22 height 9
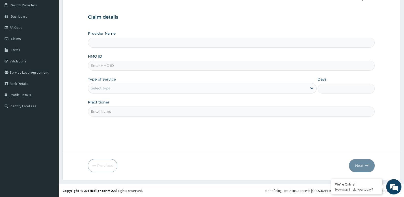
click at [210, 65] on input "HMO ID" at bounding box center [231, 66] width 287 height 10
type input "Fitness Factory Ltd"
type input "1"
type input "TLR/10149/A"
click at [184, 110] on input "Practitioner" at bounding box center [231, 111] width 287 height 10
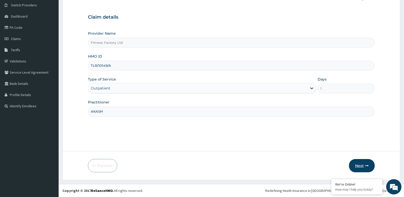
type input "AKASH"
click at [360, 167] on button "Next" at bounding box center [362, 165] width 26 height 13
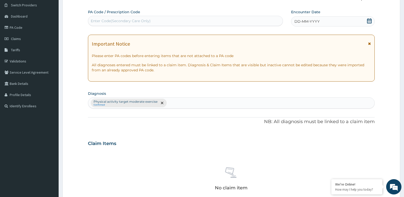
click at [172, 19] on div "Enter Code(Secondary Care Only)" at bounding box center [185, 21] width 194 height 8
type input "PA/19EA49"
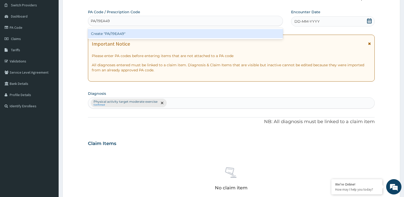
click at [171, 29] on div "Create "PA/19EA49"" at bounding box center [185, 33] width 195 height 9
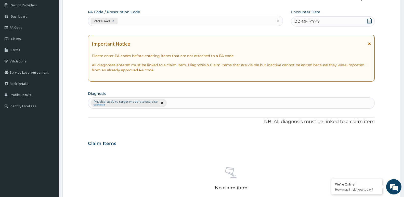
click at [349, 21] on div "DD-MM-YYYY" at bounding box center [333, 21] width 84 height 10
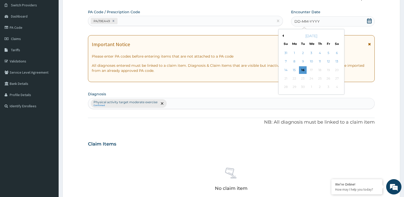
click at [283, 35] on button "Previous Month" at bounding box center [282, 35] width 3 height 3
click at [302, 78] on div "24" at bounding box center [303, 79] width 8 height 8
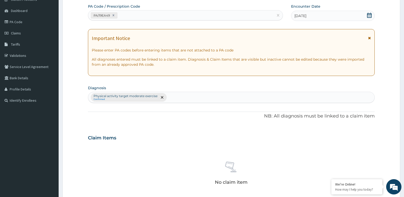
scroll to position [170, 0]
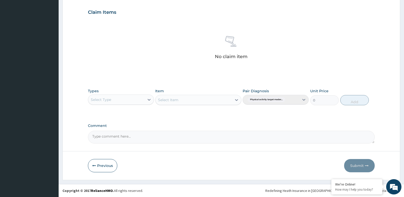
click at [143, 99] on div "Select Type" at bounding box center [116, 100] width 56 height 8
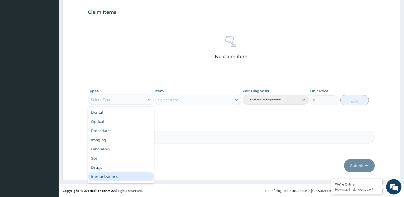
scroll to position [17, 0]
click at [133, 177] on div "Gym" at bounding box center [121, 177] width 66 height 9
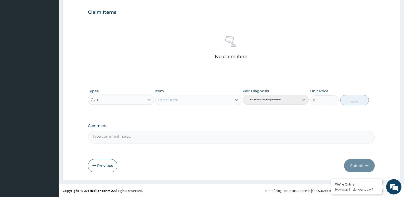
click at [226, 97] on div "Select Item" at bounding box center [193, 100] width 76 height 8
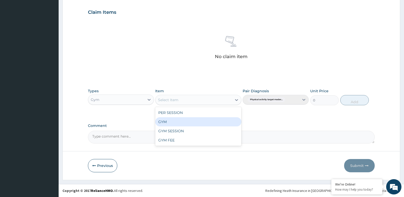
click at [222, 120] on div "GYM" at bounding box center [198, 121] width 86 height 9
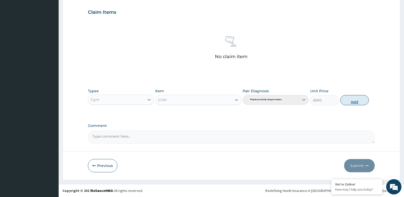
click at [344, 102] on button "Add" at bounding box center [354, 100] width 29 height 10
type input "0"
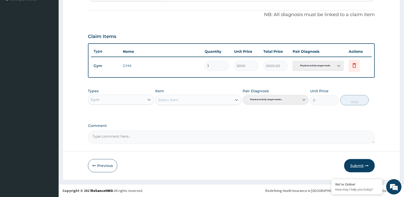
click at [349, 166] on button "Submit" at bounding box center [359, 165] width 31 height 13
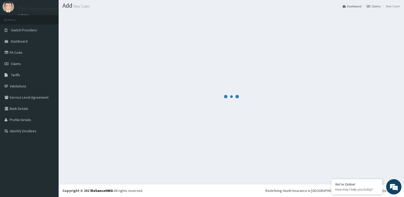
scroll to position [14, 0]
click at [349, 166] on div at bounding box center [231, 96] width 338 height 167
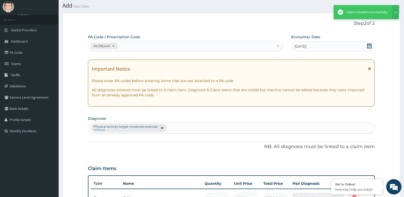
scroll to position [146, 0]
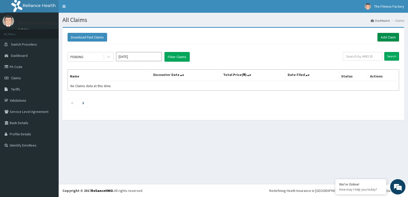
click at [383, 37] on link "Add Claim" at bounding box center [388, 37] width 22 height 9
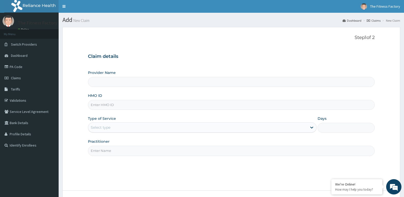
type input "Fitness Factory Ltd"
type input "1"
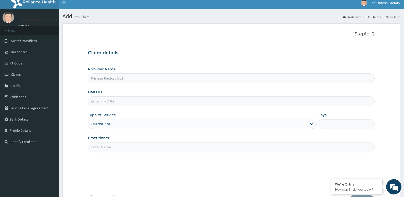
scroll to position [39, 0]
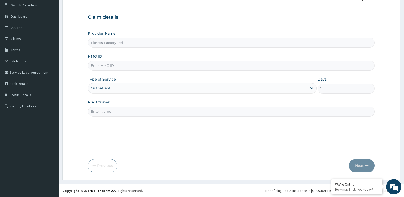
click at [276, 62] on input "HMO ID" at bounding box center [231, 66] width 287 height 10
type input "QCN/10006/A"
click at [281, 112] on input "Practitioner" at bounding box center [231, 111] width 287 height 10
type input "AKASH"
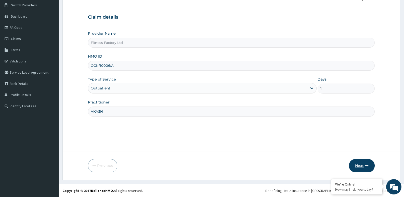
click at [356, 161] on button "Next" at bounding box center [362, 165] width 26 height 13
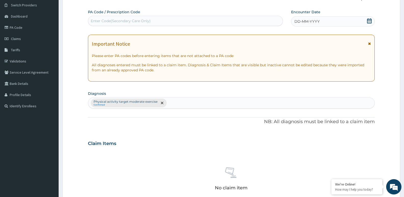
click at [132, 17] on div "Enter Code(Secondary Care Only)" at bounding box center [185, 21] width 194 height 8
type input "PA/0E3511"
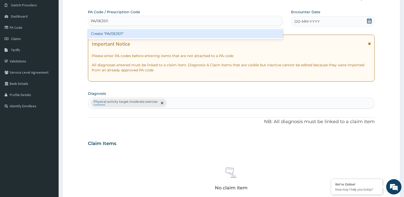
click at [138, 33] on div "Create "PA/0E3511"" at bounding box center [185, 33] width 195 height 9
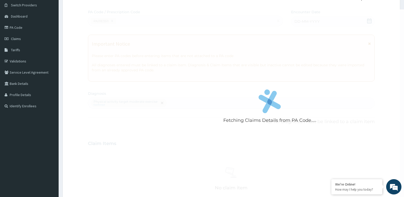
click at [340, 21] on div "Fetching Claims Details from PA Code....." at bounding box center [270, 107] width 364 height 197
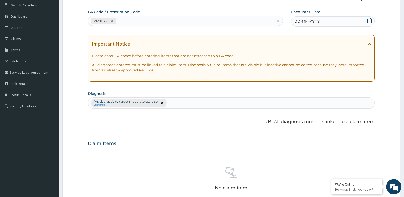
click at [340, 21] on div "DD-MM-YYYY" at bounding box center [333, 21] width 84 height 10
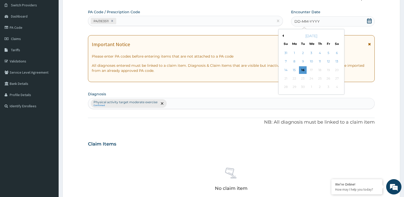
click at [283, 34] on div "September 2025" at bounding box center [311, 35] width 61 height 5
click at [283, 34] on div "[DATE]" at bounding box center [311, 35] width 61 height 5
click at [312, 78] on div "24" at bounding box center [312, 79] width 8 height 8
click at [284, 37] on div "[DATE]" at bounding box center [311, 35] width 61 height 5
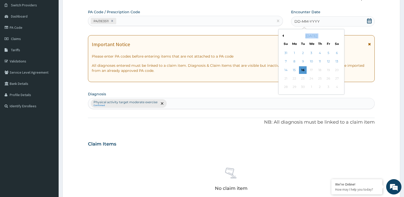
click at [284, 37] on div "[DATE]" at bounding box center [311, 35] width 61 height 5
click at [283, 36] on button "Previous Month" at bounding box center [282, 35] width 3 height 3
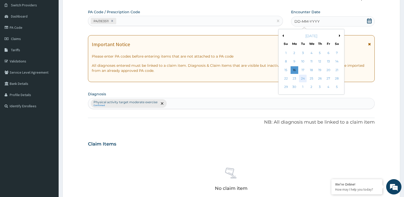
click at [303, 77] on div "24" at bounding box center [303, 79] width 8 height 8
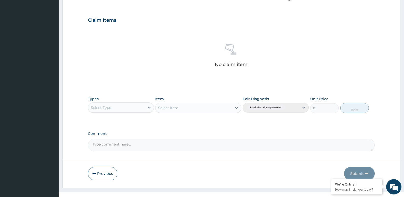
scroll to position [170, 0]
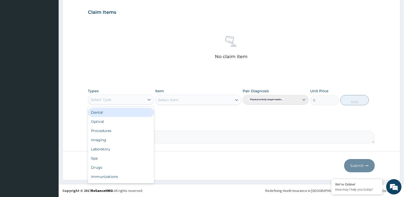
click at [137, 96] on div "Select Type" at bounding box center [116, 100] width 56 height 8
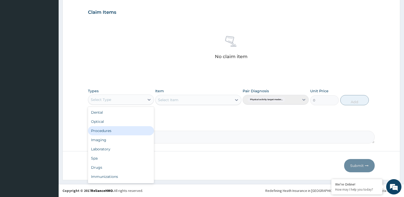
scroll to position [17, 0]
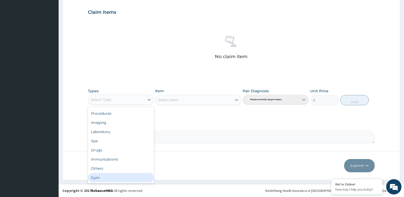
click at [130, 180] on div "Gym" at bounding box center [121, 177] width 66 height 9
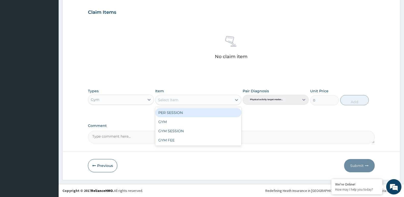
click at [195, 102] on div "Select Item" at bounding box center [193, 100] width 76 height 8
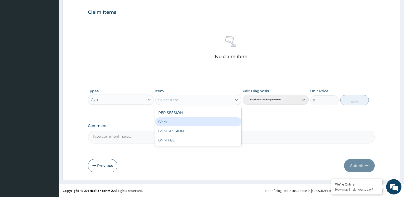
drag, startPoint x: 196, startPoint y: 122, endPoint x: 228, endPoint y: 119, distance: 32.5
click at [228, 119] on div "GYM" at bounding box center [198, 121] width 86 height 9
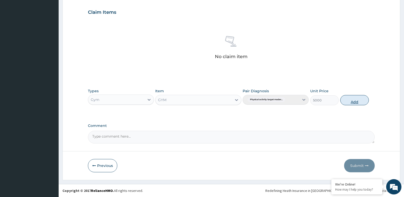
click at [361, 97] on button "Add" at bounding box center [354, 100] width 29 height 10
type input "0"
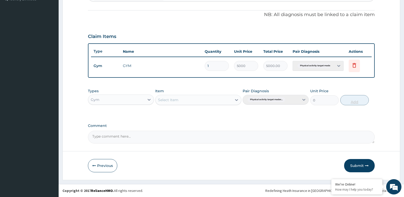
scroll to position [146, 0]
click at [353, 167] on button "Submit" at bounding box center [359, 165] width 31 height 13
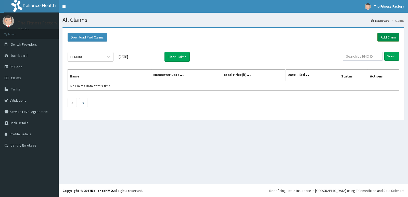
click at [380, 39] on link "Add Claim" at bounding box center [388, 37] width 22 height 9
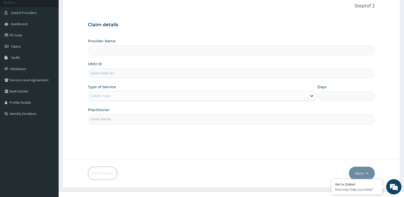
type input "Fitness Factory Ltd"
type input "1"
click at [245, 73] on input "HMO ID" at bounding box center [231, 73] width 287 height 10
type input "OPN/10011/B"
click at [198, 124] on input "Practitioner" at bounding box center [231, 119] width 287 height 10
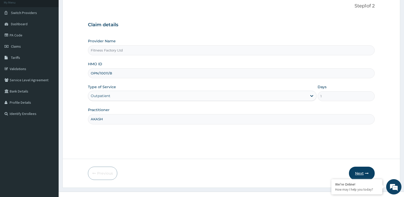
type input "AKASH"
click at [354, 175] on button "Next" at bounding box center [362, 173] width 26 height 13
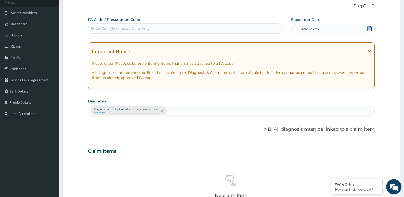
click at [186, 24] on div "Enter Code(Secondary Care Only)" at bounding box center [185, 28] width 195 height 10
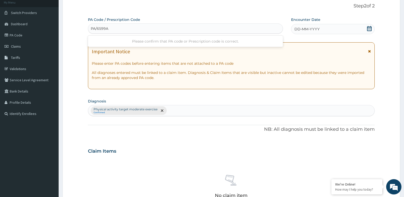
type input "PA/6599A2"
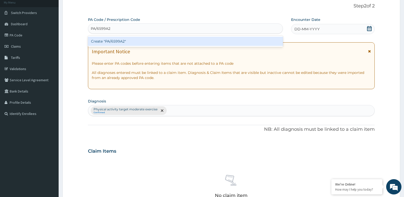
click at [180, 39] on div "Create "PA/6599A2"" at bounding box center [185, 41] width 195 height 9
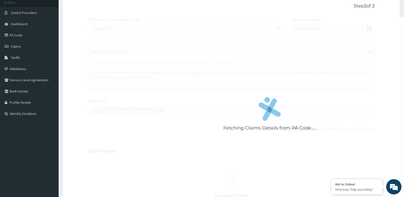
click at [251, 39] on div "Fetching Claims Details from PA Code....." at bounding box center [270, 115] width 364 height 197
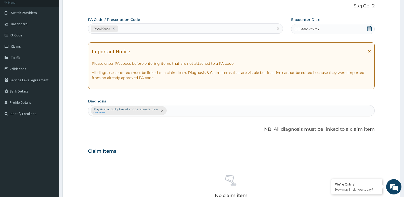
click at [340, 28] on div "DD-MM-YYYY" at bounding box center [333, 29] width 84 height 10
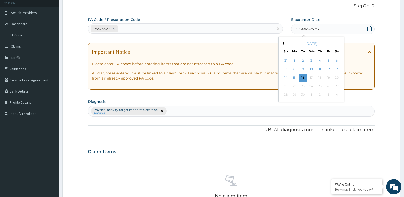
click at [283, 42] on div "[DATE]" at bounding box center [311, 43] width 61 height 5
click at [283, 42] on div "September 2025" at bounding box center [311, 43] width 61 height 5
click at [282, 42] on button "Previous Month" at bounding box center [282, 43] width 3 height 3
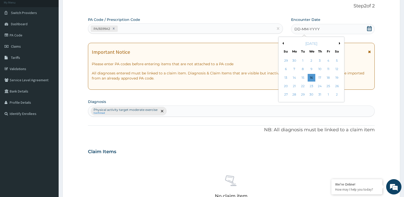
click at [283, 44] on button "Previous Month" at bounding box center [282, 43] width 3 height 3
click at [303, 87] on div "24" at bounding box center [303, 86] width 8 height 8
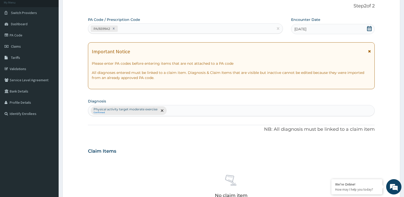
scroll to position [170, 0]
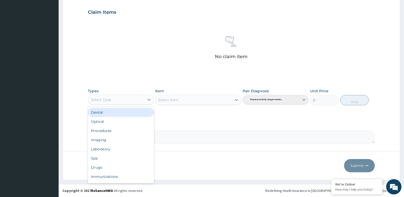
click at [110, 102] on div "Select Type" at bounding box center [116, 100] width 56 height 8
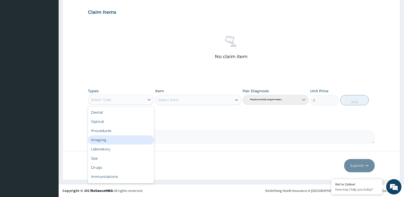
scroll to position [17, 0]
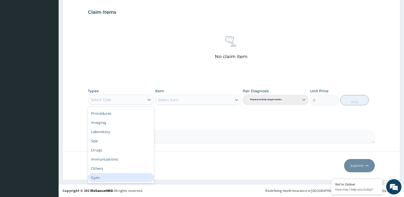
click at [120, 176] on div "Gym" at bounding box center [121, 177] width 66 height 9
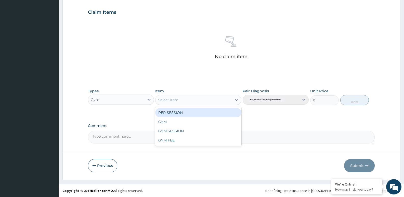
click at [201, 101] on div "Select Item" at bounding box center [193, 100] width 76 height 8
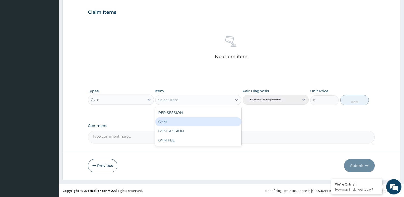
click at [203, 118] on div "GYM" at bounding box center [198, 121] width 86 height 9
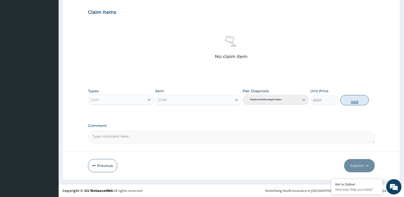
click at [357, 99] on button "Add" at bounding box center [354, 100] width 29 height 10
type input "0"
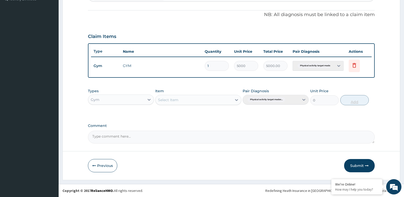
scroll to position [146, 0]
click at [352, 170] on button "Submit" at bounding box center [359, 165] width 31 height 13
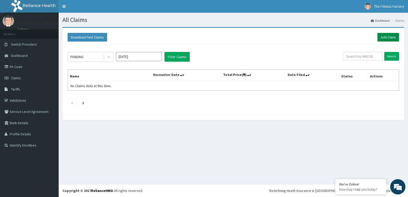
click at [386, 34] on link "Add Claim" at bounding box center [388, 37] width 22 height 9
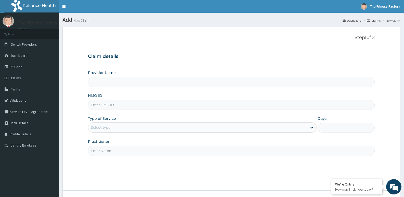
click at [148, 106] on input "HMO ID" at bounding box center [231, 105] width 287 height 10
type input "Fitness Factory Ltd"
type input "1"
type input "OPN/10011/B"
click at [145, 146] on input "Practitioner" at bounding box center [231, 151] width 287 height 10
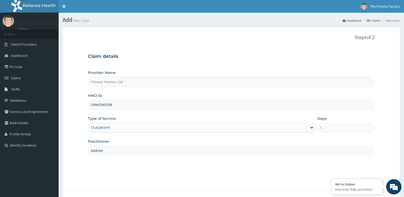
scroll to position [39, 0]
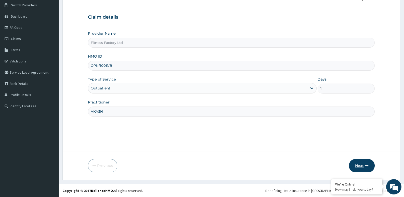
type input "AKASH"
click at [357, 165] on button "Next" at bounding box center [362, 165] width 26 height 13
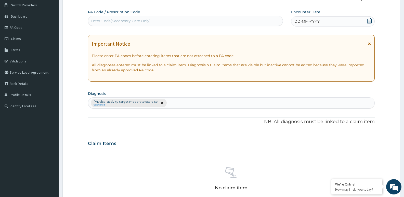
click at [241, 21] on div "Enter Code(Secondary Care Only)" at bounding box center [185, 21] width 194 height 8
type input "PA/76EEA0"
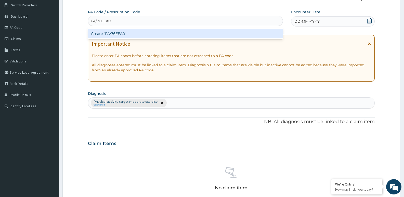
click at [229, 36] on div "Create "PA/76EEA0"" at bounding box center [185, 33] width 195 height 9
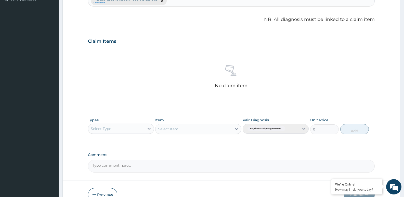
scroll to position [175, 0]
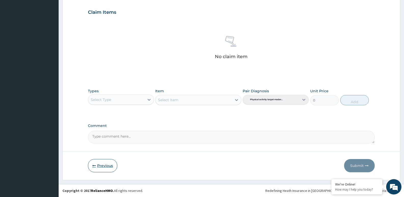
click at [102, 169] on button "Previous" at bounding box center [102, 165] width 29 height 13
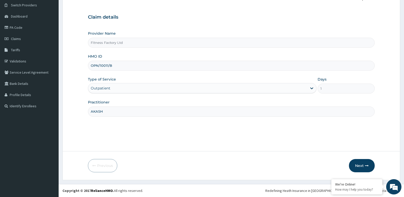
click at [124, 66] on input "OPN/10011/B" at bounding box center [231, 66] width 287 height 10
type input "OPN/10011/D"
click at [356, 165] on button "Next" at bounding box center [362, 165] width 26 height 13
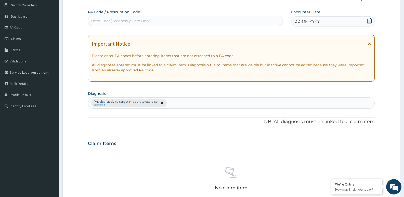
click at [206, 18] on div "Enter Code(Secondary Care Only)" at bounding box center [185, 21] width 194 height 8
type input "PA/76EEA0"
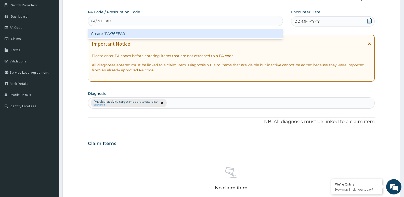
click at [206, 29] on div "Create "PA/76EEA0"" at bounding box center [185, 33] width 195 height 9
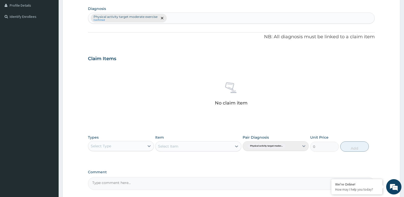
scroll to position [175, 0]
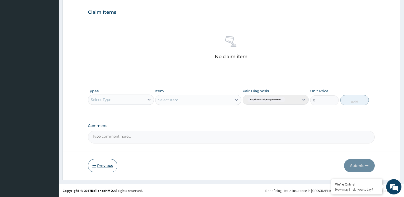
click at [94, 165] on icon "button" at bounding box center [94, 166] width 4 height 4
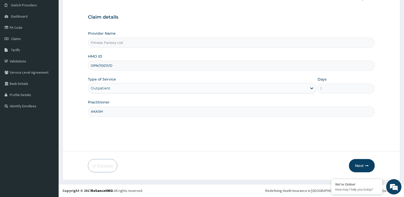
scroll to position [39, 0]
click at [172, 60] on div "HMO ID OPN/10011/D" at bounding box center [231, 62] width 287 height 17
click at [163, 61] on input "OPN/10011/D" at bounding box center [231, 66] width 287 height 10
type input "OPN/10011/C"
click at [366, 162] on button "Next" at bounding box center [362, 165] width 26 height 13
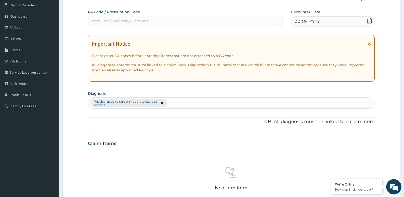
click at [203, 15] on div "PA Code / Prescription Code Enter Code(Secondary Care Only)" at bounding box center [185, 17] width 195 height 17
click at [202, 21] on div "Enter Code(Secondary Care Only)" at bounding box center [185, 21] width 194 height 8
type input "PA/76EEA0"
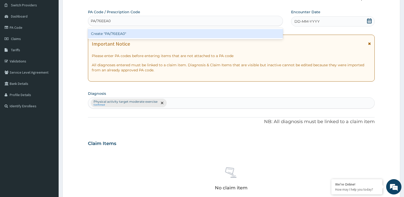
click at [184, 35] on div "Create "PA/76EEA0"" at bounding box center [185, 33] width 195 height 9
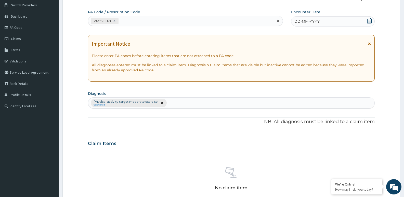
click at [327, 21] on div "DD-MM-YYYY" at bounding box center [333, 21] width 84 height 10
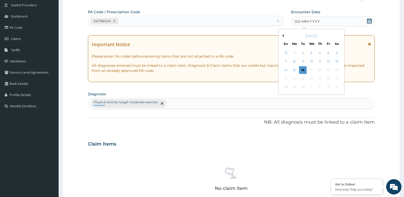
click at [282, 34] on div "September 2025" at bounding box center [311, 35] width 61 height 5
click at [282, 35] on button "Previous Month" at bounding box center [282, 35] width 3 height 3
click at [304, 76] on div "24" at bounding box center [303, 79] width 8 height 8
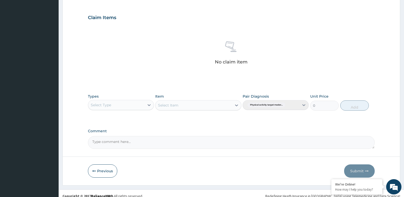
scroll to position [170, 0]
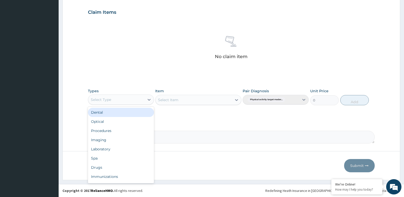
click at [100, 104] on div "Select Type" at bounding box center [121, 100] width 66 height 10
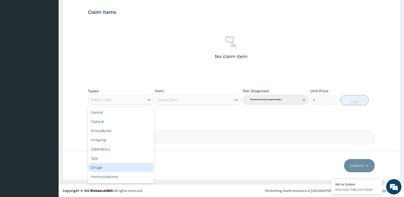
scroll to position [17, 0]
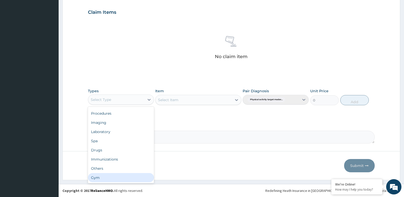
click at [117, 180] on div "Gym" at bounding box center [121, 177] width 66 height 9
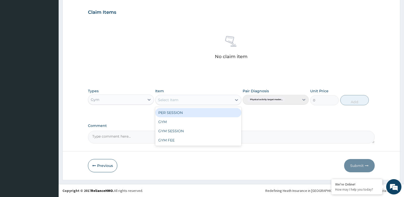
click at [195, 97] on div "Select Item" at bounding box center [193, 100] width 76 height 8
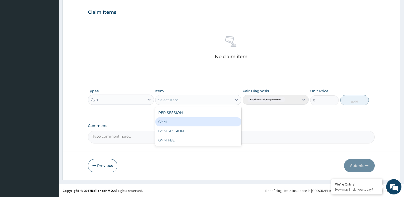
click at [198, 118] on div "GYM" at bounding box center [198, 121] width 86 height 9
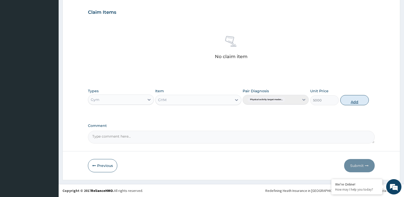
click at [357, 98] on button "Add" at bounding box center [354, 100] width 29 height 10
type input "0"
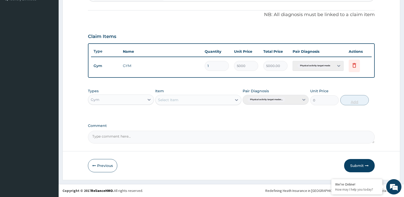
scroll to position [146, 0]
click at [358, 164] on button "Submit" at bounding box center [359, 165] width 31 height 13
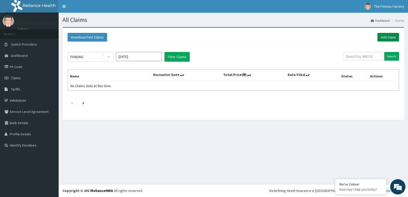
click at [385, 39] on link "Add Claim" at bounding box center [388, 37] width 22 height 9
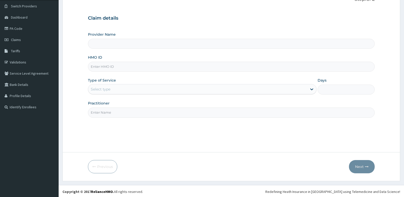
scroll to position [39, 0]
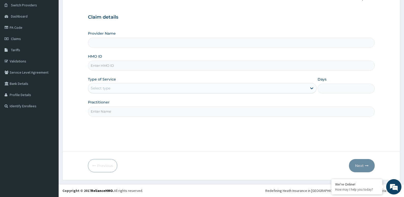
type input "Fitness Factory Ltd"
type input "1"
click at [259, 61] on input "HMO ID" at bounding box center [231, 66] width 287 height 10
type input "CPW/10013/A"
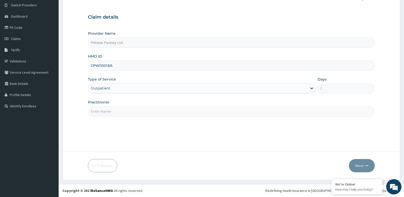
click at [212, 116] on input "Practitioner" at bounding box center [231, 111] width 287 height 10
type input "AKASH"
click at [360, 160] on button "Next" at bounding box center [362, 165] width 26 height 13
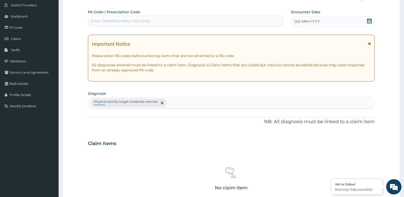
click at [194, 16] on div "Enter Code(Secondary Care Only)" at bounding box center [185, 21] width 195 height 10
type input "PA/5BF57C"
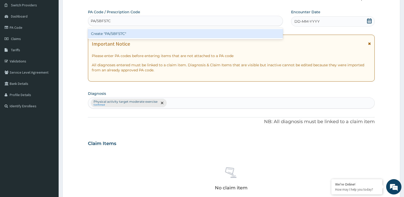
click at [194, 31] on div "Create "PA/5BF57C"" at bounding box center [185, 33] width 195 height 9
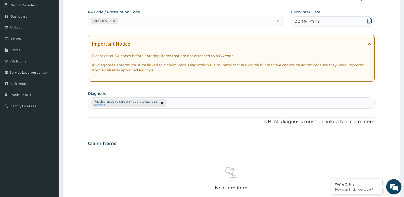
click at [296, 25] on div "DD-MM-YYYY" at bounding box center [333, 21] width 84 height 10
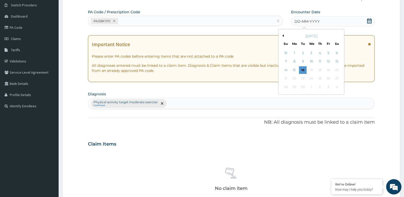
click at [283, 35] on button "Previous Month" at bounding box center [282, 35] width 3 height 3
click at [339, 35] on button "Next Month" at bounding box center [340, 35] width 3 height 3
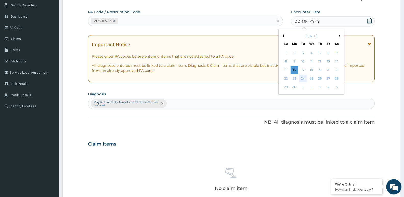
click at [303, 77] on div "24" at bounding box center [303, 79] width 8 height 8
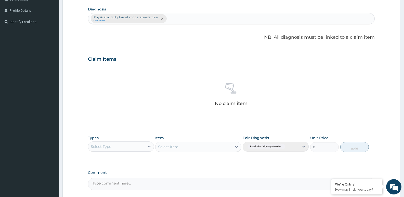
scroll to position [170, 0]
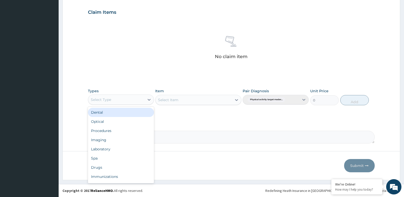
click at [136, 98] on div "Select Type" at bounding box center [116, 100] width 56 height 8
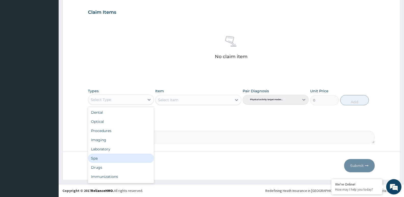
scroll to position [17, 0]
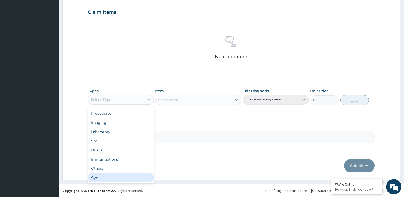
click at [144, 176] on div "Gym" at bounding box center [121, 177] width 66 height 9
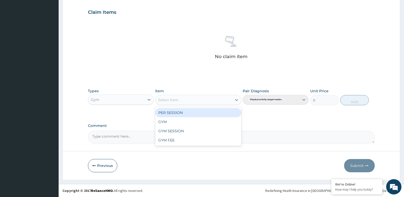
click at [224, 99] on div "Select Item" at bounding box center [193, 100] width 76 height 8
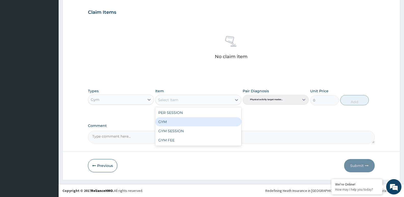
click at [224, 120] on div "GYM" at bounding box center [198, 121] width 86 height 9
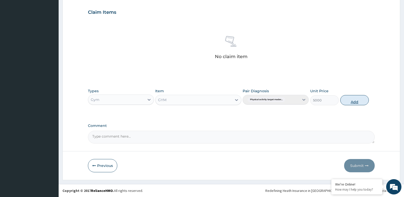
click at [353, 100] on button "Add" at bounding box center [354, 100] width 29 height 10
type input "0"
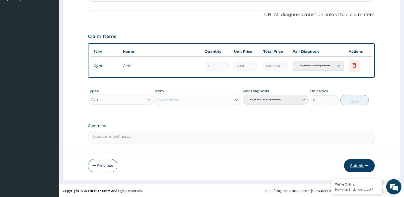
click at [350, 161] on button "Submit" at bounding box center [359, 165] width 31 height 13
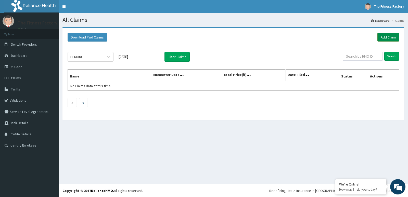
click at [386, 41] on link "Add Claim" at bounding box center [388, 37] width 22 height 9
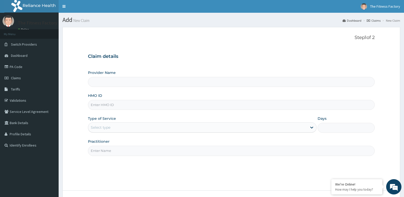
type input "Fitness Factory Ltd"
type input "1"
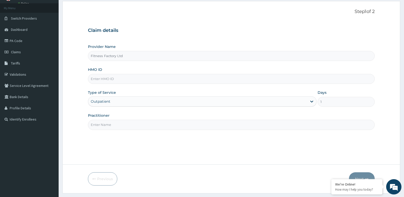
scroll to position [39, 0]
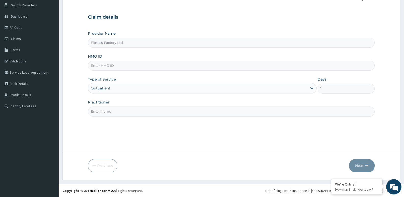
click at [264, 67] on input "HMO ID" at bounding box center [231, 66] width 287 height 10
type input "CPW/10013/A"
click at [191, 110] on input "Practitioner" at bounding box center [231, 111] width 287 height 10
type input "AKASH"
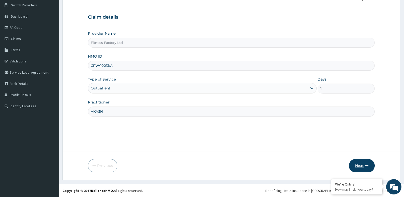
click at [362, 167] on button "Next" at bounding box center [362, 165] width 26 height 13
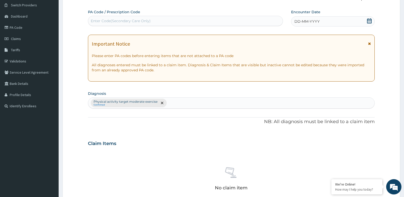
click at [176, 22] on div "Enter Code(Secondary Care Only)" at bounding box center [185, 21] width 194 height 8
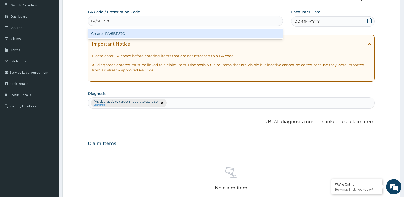
type input "PA/5BF57C"
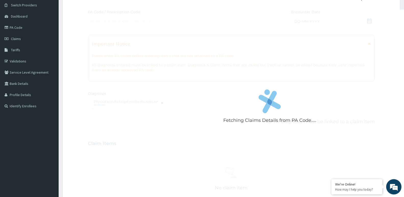
click at [174, 39] on div "Fetching Claims Details from PA Code..... PA Code / Prescription Code Enter Cod…" at bounding box center [231, 141] width 287 height 265
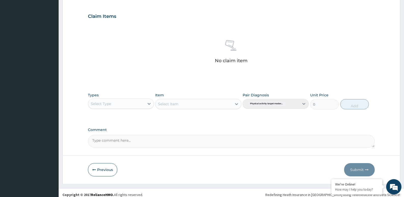
scroll to position [175, 0]
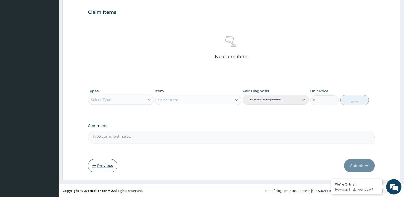
click at [100, 169] on button "Previous" at bounding box center [102, 165] width 29 height 13
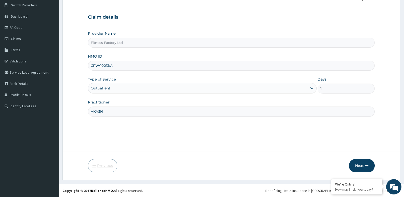
scroll to position [39, 0]
click at [134, 65] on input "CPW/10013/A" at bounding box center [231, 66] width 287 height 10
type input "C"
type input "BZY/10023/B"
click at [359, 165] on button "Next" at bounding box center [362, 165] width 26 height 13
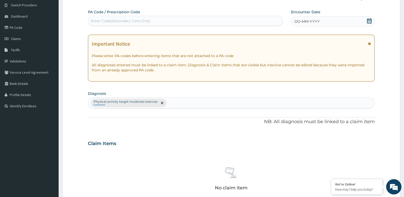
click at [174, 20] on div "Enter Code(Secondary Care Only)" at bounding box center [185, 21] width 194 height 8
type input "PA/0C43DC"
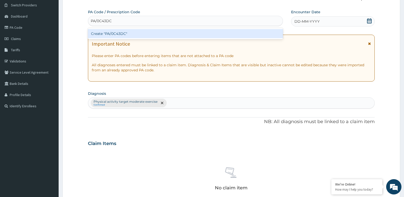
click at [176, 32] on div "Create "PA/0C43DC"" at bounding box center [185, 33] width 195 height 9
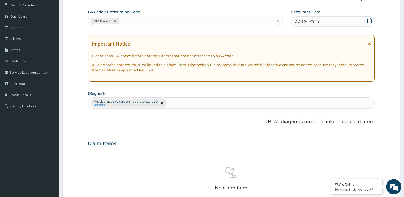
click at [313, 20] on span "DD-MM-YYYY" at bounding box center [306, 21] width 25 height 5
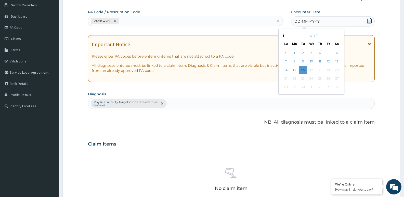
click at [283, 36] on button "Previous Month" at bounding box center [282, 35] width 3 height 3
click at [282, 36] on button "Previous Month" at bounding box center [282, 35] width 3 height 3
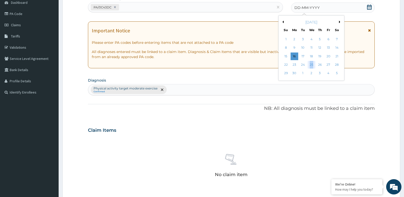
drag, startPoint x: 313, startPoint y: 77, endPoint x: 311, endPoint y: 65, distance: 11.8
click at [311, 65] on div "25" at bounding box center [312, 65] width 8 height 8
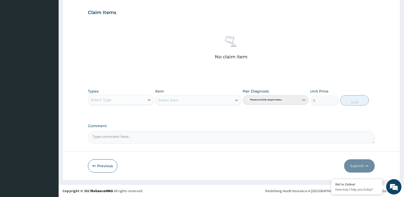
scroll to position [170, 0]
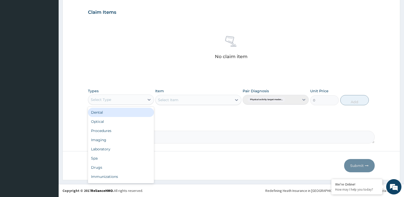
click at [130, 102] on div "Select Type" at bounding box center [116, 100] width 56 height 8
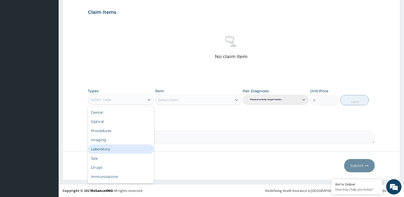
scroll to position [17, 0]
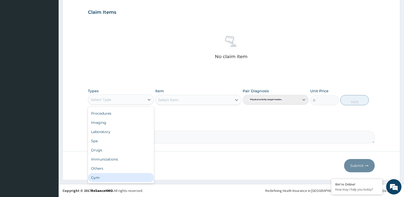
click at [138, 182] on div "Gym" at bounding box center [121, 177] width 66 height 9
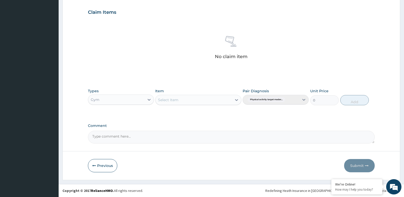
click at [218, 97] on div "Select Item" at bounding box center [193, 100] width 76 height 8
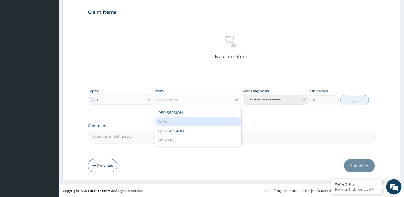
click at [210, 121] on div "GYM" at bounding box center [198, 121] width 86 height 9
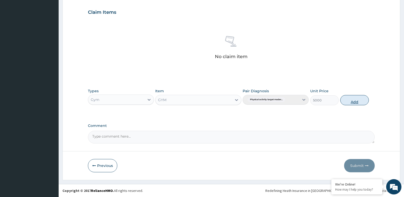
click at [359, 98] on button "Add" at bounding box center [354, 100] width 29 height 10
type input "0"
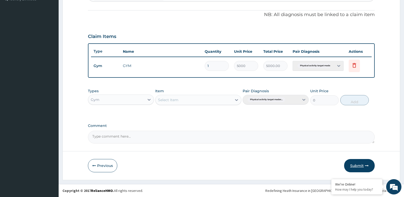
click at [362, 160] on button "Submit" at bounding box center [359, 165] width 31 height 13
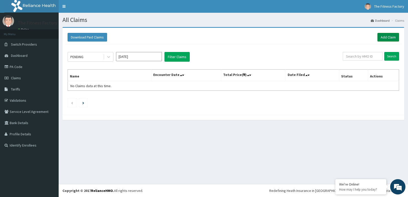
click at [386, 37] on link "Add Claim" at bounding box center [388, 37] width 22 height 9
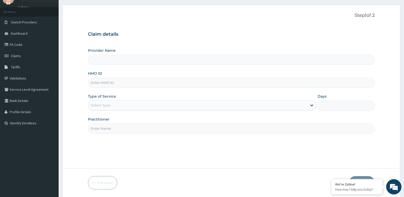
scroll to position [39, 0]
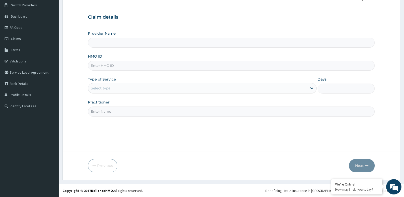
click at [203, 65] on input "HMO ID" at bounding box center [231, 66] width 287 height 10
type input "Fitness Factory Ltd"
type input "1"
type input "RSR/10012/A"
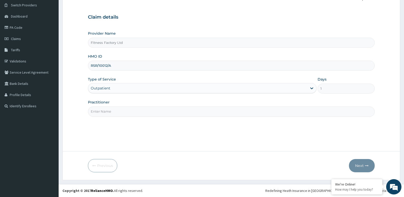
click at [228, 114] on input "Practitioner" at bounding box center [231, 111] width 287 height 10
type input "AKASH"
click at [364, 163] on button "Next" at bounding box center [362, 165] width 26 height 13
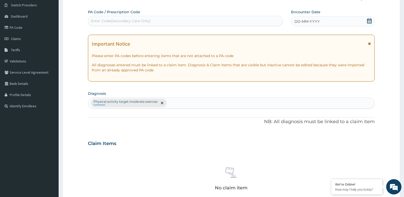
click at [191, 14] on div "PA Code / Prescription Code Enter Code(Secondary Care Only)" at bounding box center [185, 17] width 195 height 17
click at [191, 15] on div "PA Code / Prescription Code Enter Code(Secondary Care Only)" at bounding box center [185, 17] width 195 height 17
click at [190, 20] on div "Enter Code(Secondary Care Only)" at bounding box center [185, 21] width 194 height 8
type input "PA/A15617"
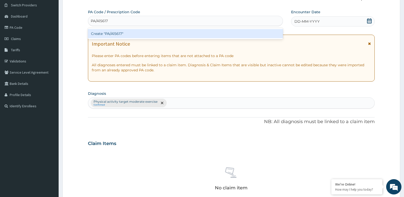
click at [191, 31] on div "Create "PA/A15617"" at bounding box center [185, 33] width 195 height 9
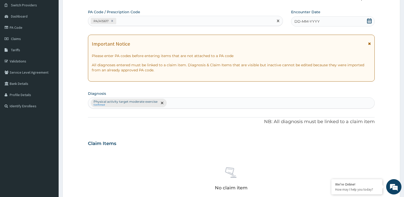
click at [326, 22] on div "DD-MM-YYYY" at bounding box center [333, 21] width 84 height 10
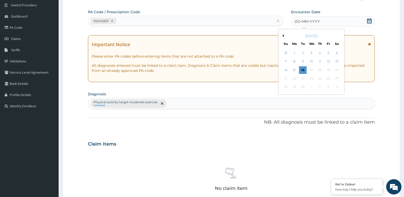
click at [283, 36] on button "Previous Month" at bounding box center [282, 35] width 3 height 3
click at [309, 80] on div "25" at bounding box center [312, 79] width 8 height 8
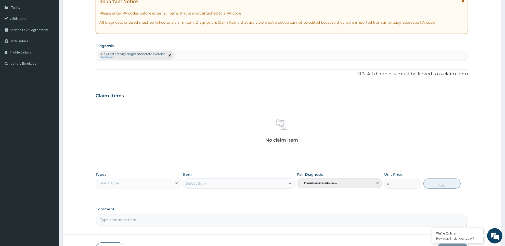
scroll to position [116, 0]
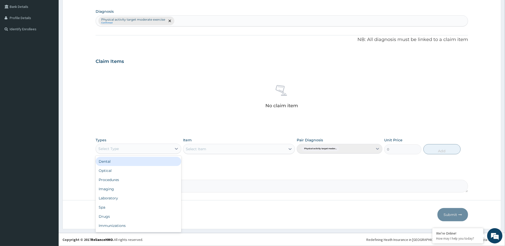
click at [171, 146] on div "Select Type" at bounding box center [134, 149] width 76 height 8
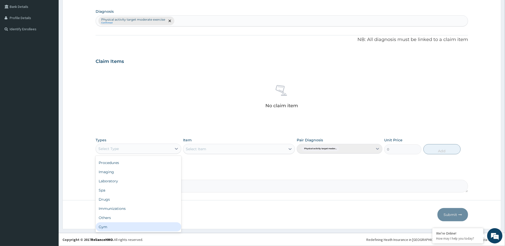
click at [163, 197] on div "Gym" at bounding box center [139, 226] width 86 height 9
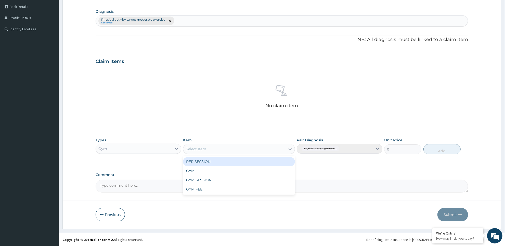
click at [257, 144] on div "Select Item" at bounding box center [239, 149] width 112 height 10
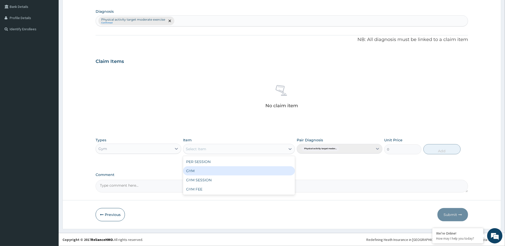
click at [268, 172] on div "GYM" at bounding box center [239, 170] width 112 height 9
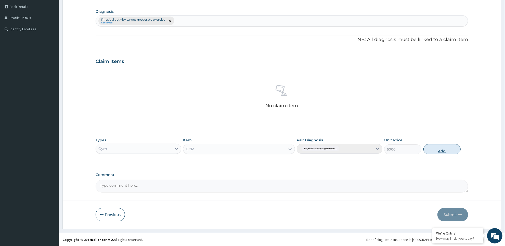
click at [404, 147] on button "Add" at bounding box center [441, 149] width 37 height 10
type input "0"
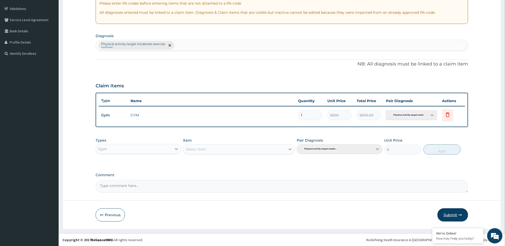
click at [404, 197] on button "Submit" at bounding box center [452, 214] width 31 height 13
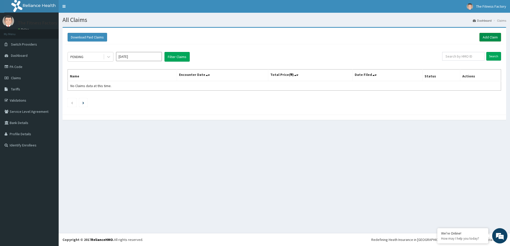
click at [484, 38] on link "Add Claim" at bounding box center [490, 37] width 22 height 9
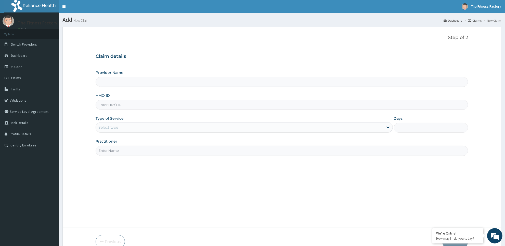
type input "Fitness Factory Ltd"
type input "1"
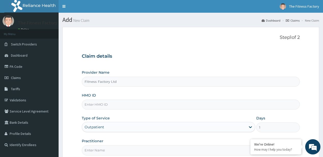
click at [251, 47] on div "Step 1 of 2 Claim details Provider Name Fitness Factory Ltd HMO ID Type of Serv…" at bounding box center [191, 95] width 218 height 121
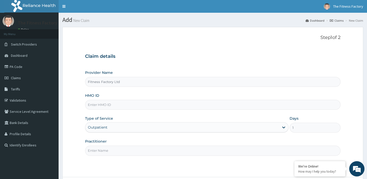
click at [211, 105] on input "HMO ID" at bounding box center [212, 105] width 255 height 10
type input "RSR/10013/A"
click at [198, 149] on input "Practitioner" at bounding box center [212, 151] width 255 height 10
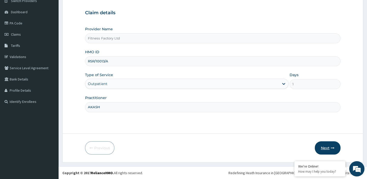
type input "AKASH"
click at [335, 143] on button "Next" at bounding box center [328, 147] width 26 height 13
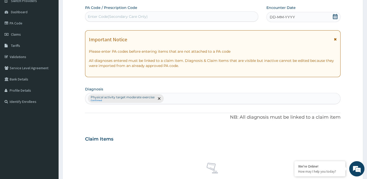
click at [187, 9] on div "PA Code / Prescription Code Enter Code(Secondary Care Only)" at bounding box center [171, 13] width 173 height 17
click at [187, 16] on div "Enter Code(Secondary Care Only)" at bounding box center [171, 16] width 172 height 8
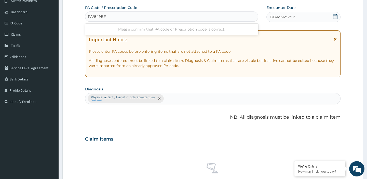
type input "PA/849BF7"
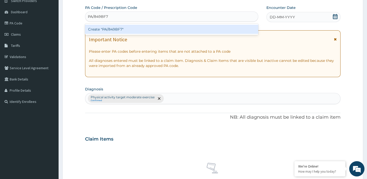
click at [187, 28] on div "Create "PA/849BF7"" at bounding box center [171, 29] width 173 height 9
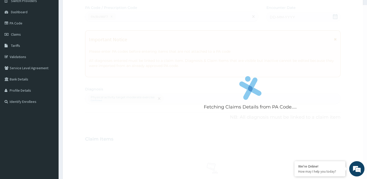
click at [288, 16] on div "Fetching Claims Details from PA Code....." at bounding box center [250, 94] width 330 height 179
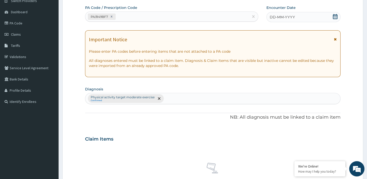
click at [288, 16] on span "DD-MM-YYYY" at bounding box center [282, 17] width 25 height 5
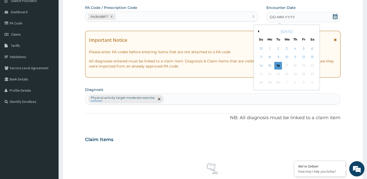
click at [258, 32] on button "Previous Month" at bounding box center [258, 31] width 3 height 3
click at [285, 71] on div "25" at bounding box center [287, 74] width 8 height 8
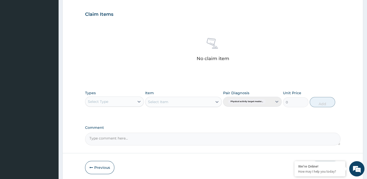
scroll to position [173, 0]
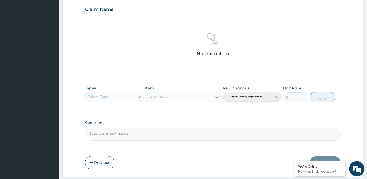
click at [119, 97] on div "Select Type" at bounding box center [109, 97] width 49 height 8
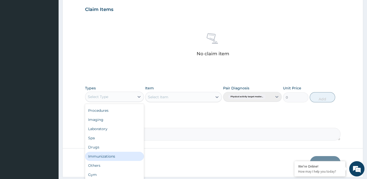
scroll to position [17, 0]
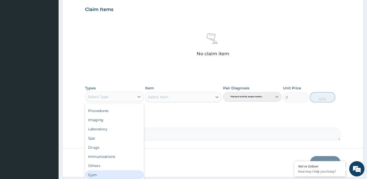
click at [133, 172] on div "Gym" at bounding box center [114, 174] width 59 height 9
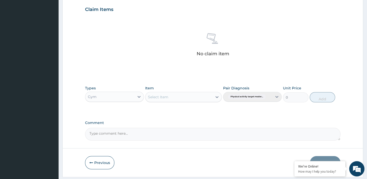
click at [186, 97] on div "Select Item" at bounding box center [178, 97] width 67 height 8
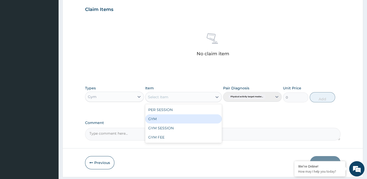
click at [189, 118] on div "GYM" at bounding box center [183, 118] width 77 height 9
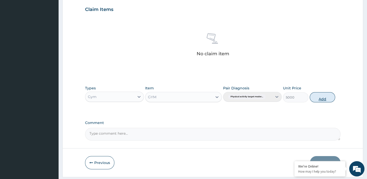
click at [317, 97] on button "Add" at bounding box center [322, 97] width 25 height 10
type input "0"
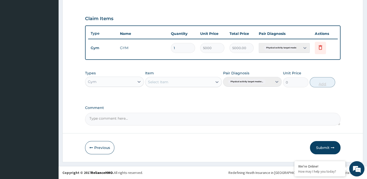
scroll to position [167, 0]
click at [323, 145] on button "Submit" at bounding box center [325, 147] width 31 height 13
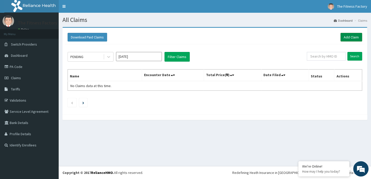
click at [343, 41] on link "Add Claim" at bounding box center [351, 37] width 22 height 9
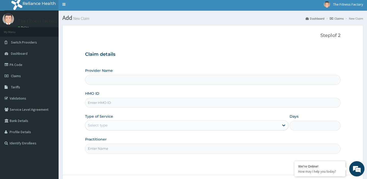
scroll to position [44, 0]
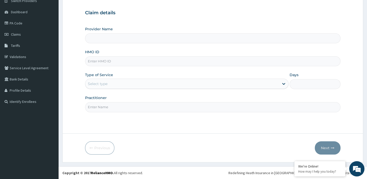
type input "Fitness Factory Ltd"
type input "1"
click at [202, 61] on input "HMO ID" at bounding box center [212, 61] width 255 height 10
type input "R"
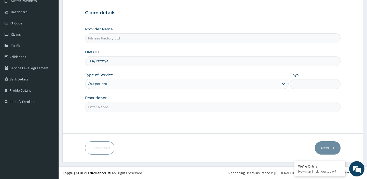
type input "TLR/10209/A"
click at [187, 104] on input "Practitioner" at bounding box center [212, 107] width 255 height 10
type input "AKASH"
click at [327, 145] on button "Next" at bounding box center [328, 147] width 26 height 13
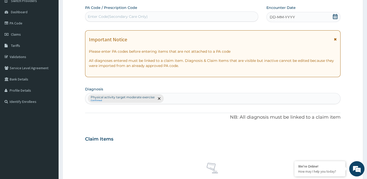
click at [219, 17] on div "Enter Code(Secondary Care Only)" at bounding box center [171, 16] width 172 height 8
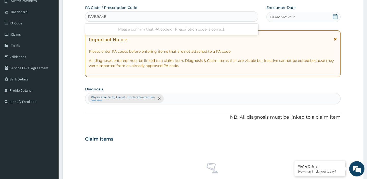
type input "PA/B9A4E3"
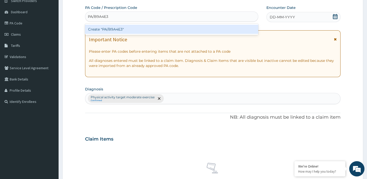
click at [225, 33] on div "Create "PA/B9A4E3"" at bounding box center [171, 29] width 173 height 9
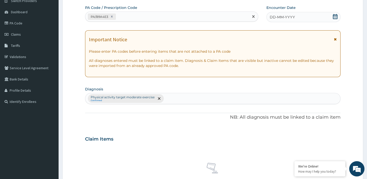
click at [297, 16] on div "DD-MM-YYYY" at bounding box center [304, 17] width 74 height 10
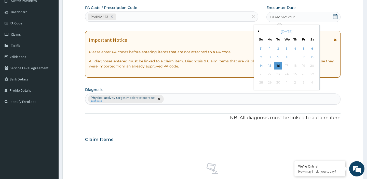
click at [258, 31] on button "Previous Month" at bounding box center [258, 31] width 3 height 3
click at [259, 31] on div "[DATE]" at bounding box center [286, 31] width 61 height 5
click at [258, 31] on button "Previous Month" at bounding box center [258, 31] width 3 height 3
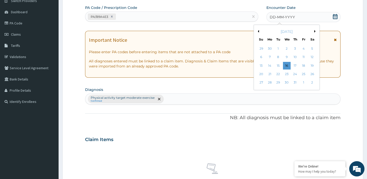
click at [258, 31] on button "Previous Month" at bounding box center [258, 31] width 3 height 3
click at [285, 75] on div "25" at bounding box center [287, 74] width 8 height 8
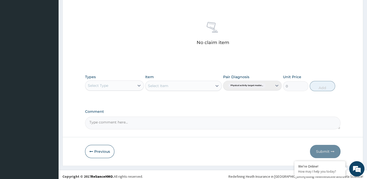
scroll to position [185, 0]
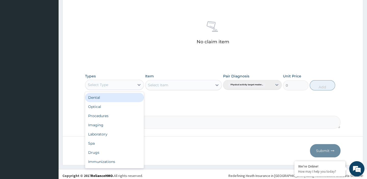
click at [129, 86] on div "Select Type" at bounding box center [109, 85] width 49 height 8
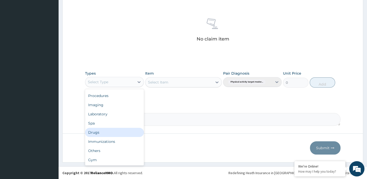
scroll to position [17, 0]
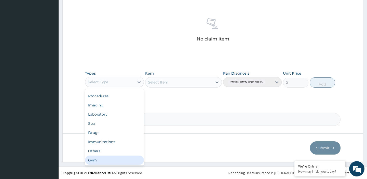
click at [123, 158] on div "Gym" at bounding box center [114, 160] width 59 height 9
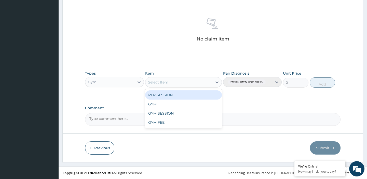
click at [191, 82] on div "Select Item" at bounding box center [178, 82] width 67 height 8
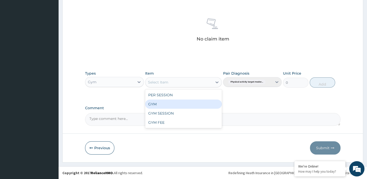
click at [191, 106] on div "GYM" at bounding box center [183, 104] width 77 height 9
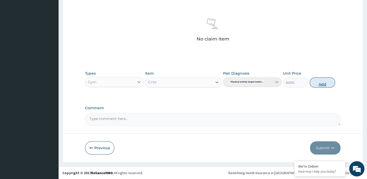
click at [323, 86] on button "Add" at bounding box center [322, 82] width 25 height 10
type input "0"
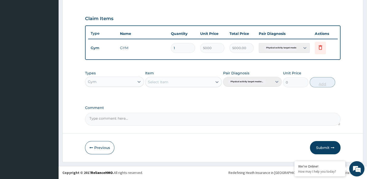
scroll to position [167, 0]
click at [321, 146] on button "Submit" at bounding box center [325, 147] width 31 height 13
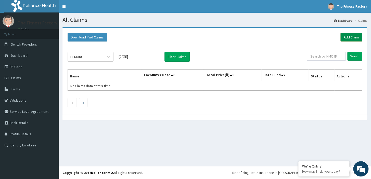
click at [350, 38] on link "Add Claim" at bounding box center [351, 37] width 22 height 9
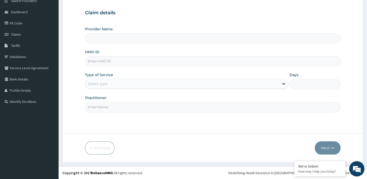
click at [180, 58] on input "HMO ID" at bounding box center [212, 61] width 255 height 10
type input "Fitness Factory Ltd"
type input "1"
type input "TLR/10105/A"
click at [177, 107] on input "Practitioner" at bounding box center [212, 107] width 255 height 10
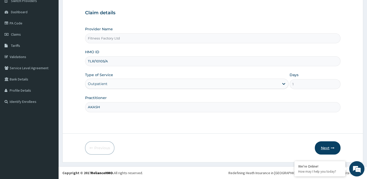
type input "AKASH"
click at [322, 143] on button "Next" at bounding box center [328, 147] width 26 height 13
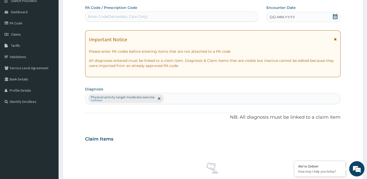
click at [226, 13] on div "Enter Code(Secondary Care Only)" at bounding box center [171, 16] width 172 height 8
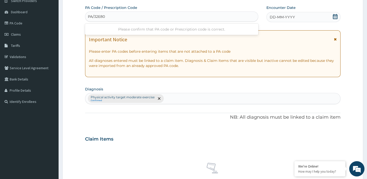
type input "PA/32E80A"
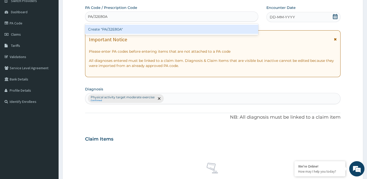
click at [223, 25] on div "Create "PA/32E80A"" at bounding box center [171, 29] width 173 height 9
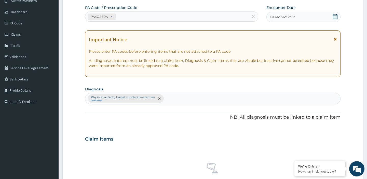
click at [223, 24] on div "PA Code / Prescription Code PA/32E80A Encounter Date DD-MM-YYYY Important Notic…" at bounding box center [212, 137] width 255 height 265
click at [272, 17] on span "DD-MM-YYYY" at bounding box center [282, 17] width 25 height 5
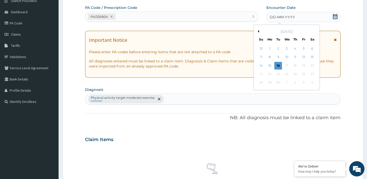
click at [257, 31] on button "Previous Month" at bounding box center [258, 31] width 3 height 3
click at [287, 74] on div "25" at bounding box center [287, 74] width 8 height 8
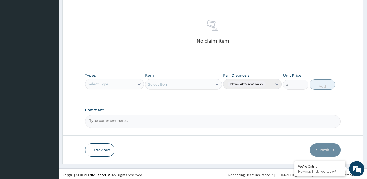
scroll to position [188, 0]
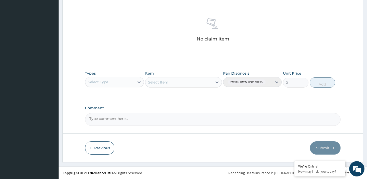
click at [122, 82] on div "Select Type" at bounding box center [109, 82] width 49 height 8
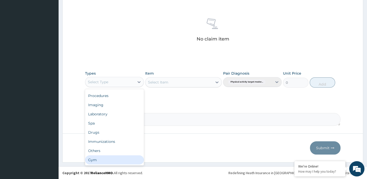
scroll to position [17, 0]
click at [124, 158] on div "Gym" at bounding box center [114, 160] width 59 height 9
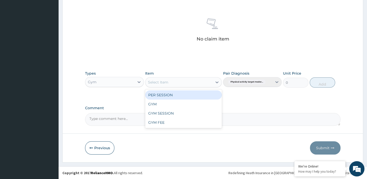
click at [178, 83] on div "Select Item" at bounding box center [178, 82] width 67 height 8
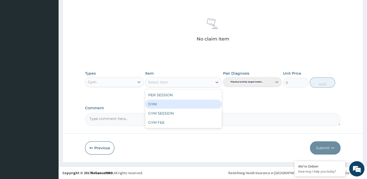
click at [178, 103] on div "GYM" at bounding box center [183, 104] width 77 height 9
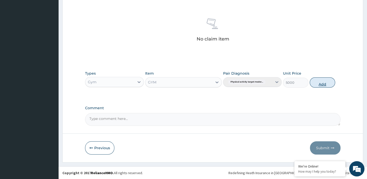
click at [315, 84] on button "Add" at bounding box center [322, 82] width 25 height 10
type input "0"
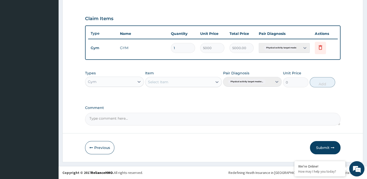
click at [318, 141] on form "Step 2 of 2 PA Code / Prescription Code PA/32E80A Encounter Date 25-06-2025 Imp…" at bounding box center [212, 12] width 301 height 299
click at [319, 146] on button "Submit" at bounding box center [325, 147] width 31 height 13
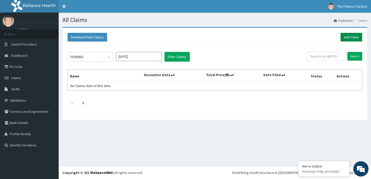
click at [349, 36] on link "Add Claim" at bounding box center [351, 37] width 22 height 9
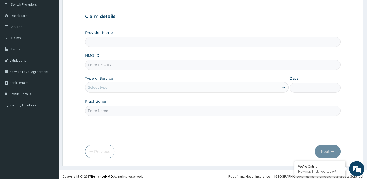
scroll to position [44, 0]
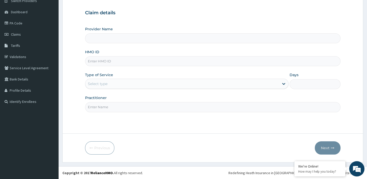
type input "Fitness Factory Ltd"
type input "1"
click at [230, 60] on input "HMO ID" at bounding box center [212, 61] width 255 height 10
type input "S"
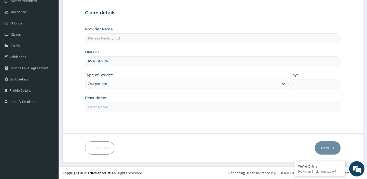
type input "RSJ/101191/A"
click at [207, 105] on input "Practitioner" at bounding box center [212, 107] width 255 height 10
type input "AKASH"
click at [328, 145] on button "Next" at bounding box center [328, 147] width 26 height 13
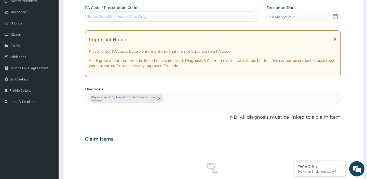
click at [185, 13] on div "Enter Code(Secondary Care Only)" at bounding box center [171, 16] width 172 height 8
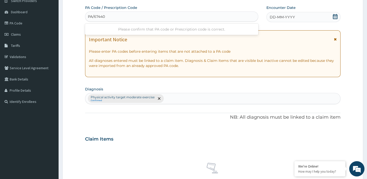
type input "PA/674403"
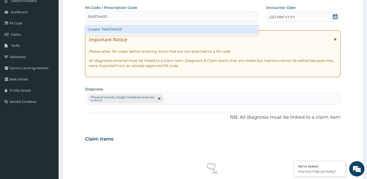
click at [179, 33] on div "Create "PA/674403"" at bounding box center [171, 29] width 173 height 9
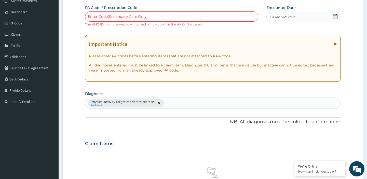
click at [279, 18] on span "DD-MM-YYYY" at bounding box center [282, 17] width 25 height 5
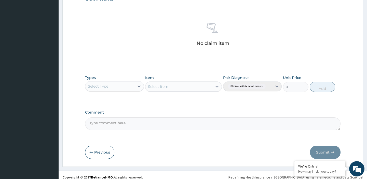
scroll to position [193, 0]
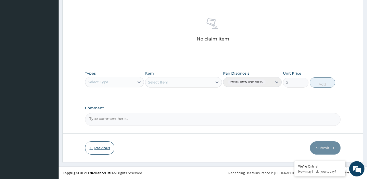
click at [105, 146] on button "Previous" at bounding box center [99, 147] width 29 height 13
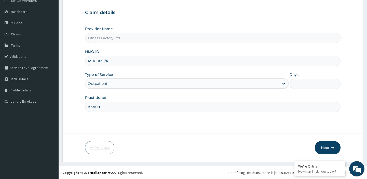
scroll to position [44, 0]
click at [104, 60] on input "RSJ/101191/A" at bounding box center [212, 61] width 255 height 10
type input "RSJ/10119/A"
click at [329, 149] on button "Next" at bounding box center [328, 147] width 26 height 13
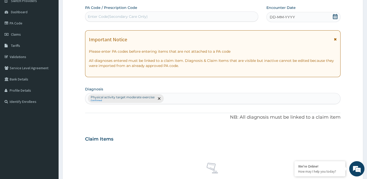
click at [117, 18] on div "Enter Code(Secondary Care Only)" at bounding box center [118, 16] width 60 height 5
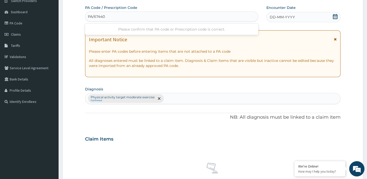
type input "PA/674403"
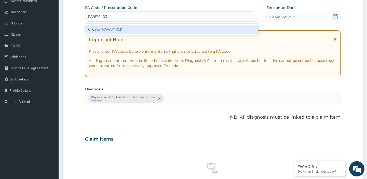
click at [122, 30] on div "Create "PA/674403"" at bounding box center [171, 29] width 173 height 9
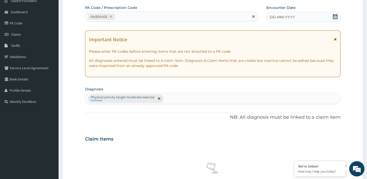
click at [304, 12] on div "DD-MM-YYYY" at bounding box center [304, 17] width 74 height 10
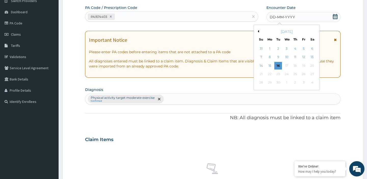
click at [258, 31] on button "Previous Month" at bounding box center [258, 31] width 3 height 3
click at [313, 31] on div "[DATE]" at bounding box center [286, 31] width 61 height 5
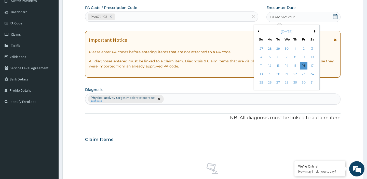
click at [314, 31] on button "Next Month" at bounding box center [315, 31] width 3 height 3
click at [289, 72] on div "25" at bounding box center [287, 74] width 8 height 8
click at [289, 72] on div "Important Notice Please enter PA codes before entering items that are not attac…" at bounding box center [212, 54] width 255 height 47
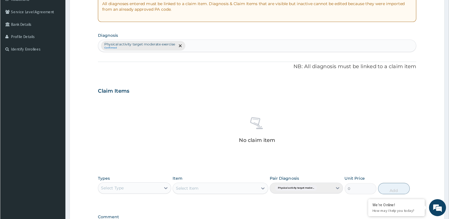
scroll to position [101, 0]
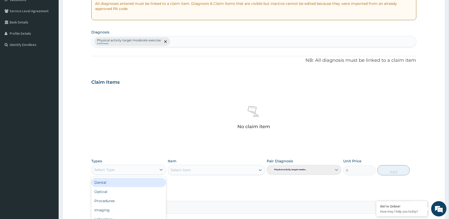
click at [135, 170] on div "Select Type" at bounding box center [123, 169] width 65 height 8
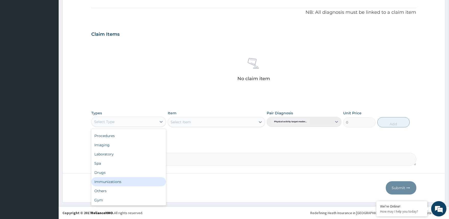
scroll to position [17, 0]
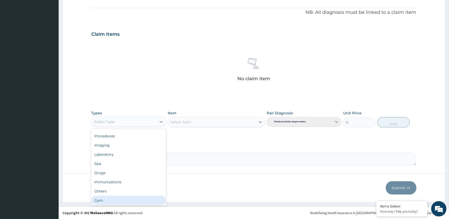
click at [145, 179] on div "Gym" at bounding box center [128, 199] width 75 height 9
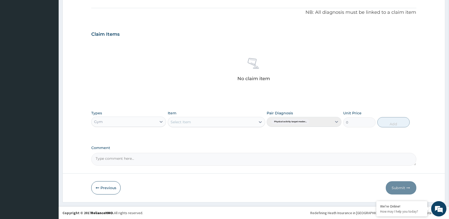
click at [236, 117] on div "Select Item" at bounding box center [216, 122] width 97 height 10
click at [238, 143] on div "GYM" at bounding box center [216, 143] width 97 height 9
click at [367, 120] on button "Add" at bounding box center [393, 122] width 32 height 10
type input "0"
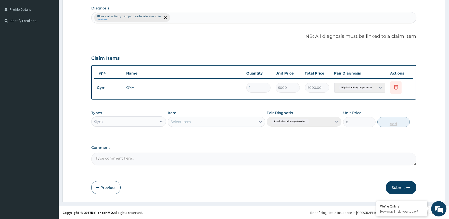
scroll to position [124, 0]
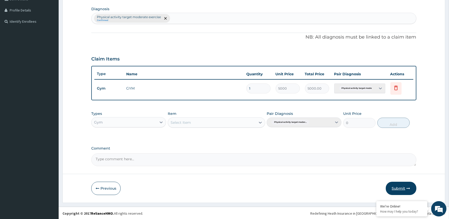
click at [367, 179] on button "Submit" at bounding box center [400, 187] width 31 height 13
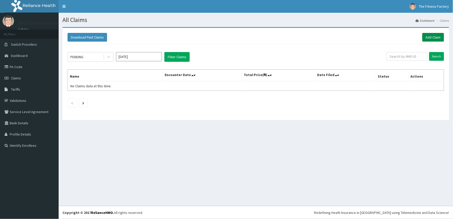
click at [440, 36] on link "Add Claim" at bounding box center [433, 37] width 22 height 9
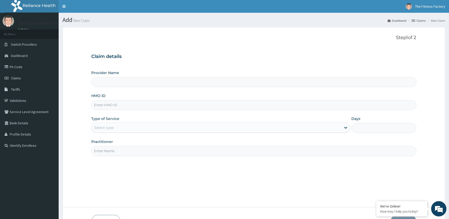
click at [287, 97] on div "HMO ID" at bounding box center [253, 101] width 325 height 17
click at [285, 106] on input "HMO ID" at bounding box center [253, 105] width 325 height 10
type input "Fitness Factory Ltd"
type input "1"
type input "OPN/10011/A"
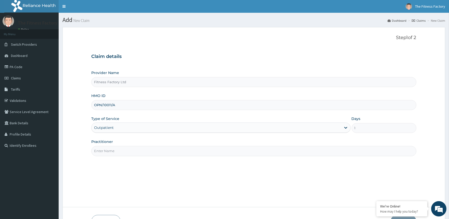
click at [264, 151] on input "Practitioner" at bounding box center [253, 151] width 325 height 10
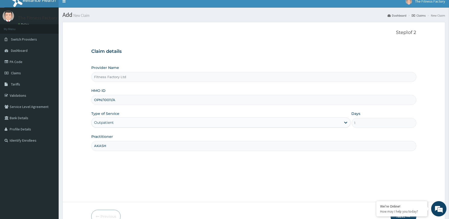
scroll to position [34, 0]
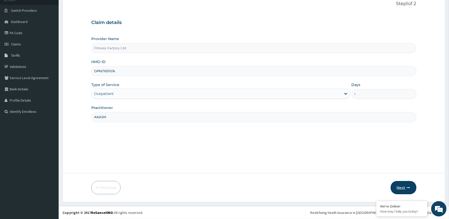
type input "AKASH"
click at [398, 187] on button "Next" at bounding box center [403, 187] width 26 height 13
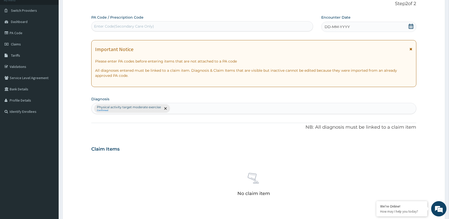
click at [234, 24] on div "Enter Code(Secondary Care Only)" at bounding box center [201, 26] width 221 height 8
type input "PA/8432BF"
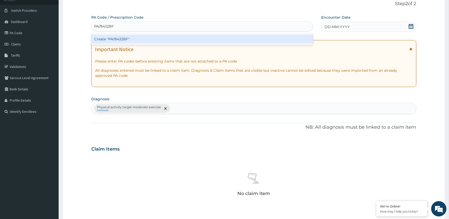
click at [194, 36] on div "Create "PA/8432BF"" at bounding box center [201, 38] width 221 height 9
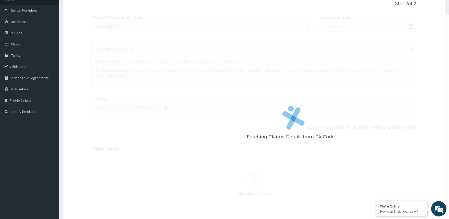
click at [380, 29] on div "Fetching Claims Details from PA Code....." at bounding box center [293, 124] width 404 height 219
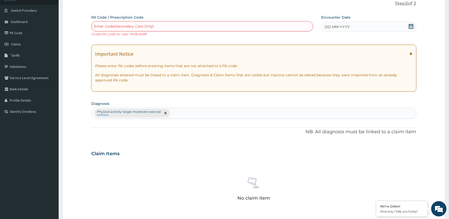
click at [380, 29] on div "DD-MM-YYYY" at bounding box center [368, 27] width 95 height 10
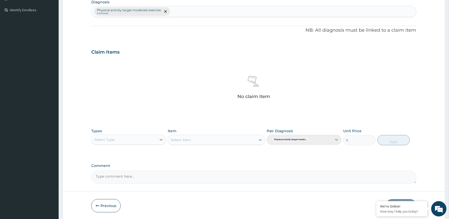
scroll to position [153, 0]
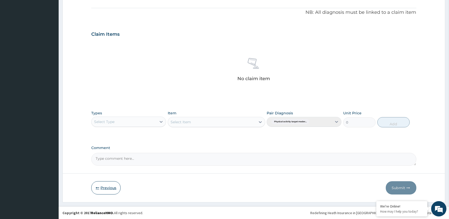
click at [100, 189] on button "Previous" at bounding box center [105, 187] width 29 height 13
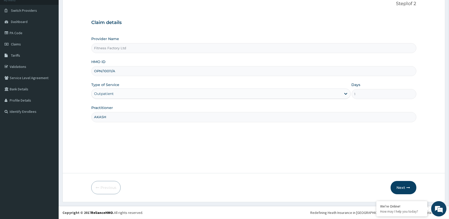
click at [169, 75] on input "OPN/10011/A" at bounding box center [253, 71] width 325 height 10
type input "OPN/10011/C"
click at [394, 190] on button "Next" at bounding box center [403, 187] width 26 height 13
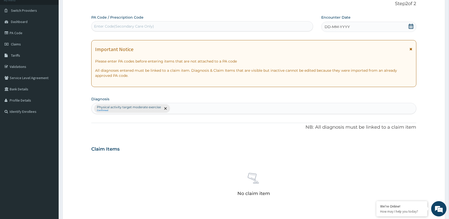
click at [218, 30] on div "Enter Code(Secondary Care Only)" at bounding box center [201, 26] width 221 height 8
type input "PA/8432BF"
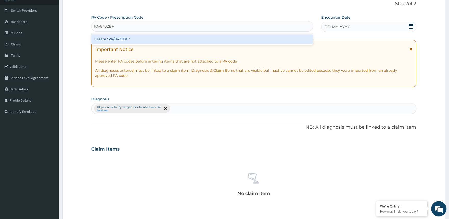
click at [220, 38] on div "Create "PA/8432BF"" at bounding box center [201, 38] width 221 height 9
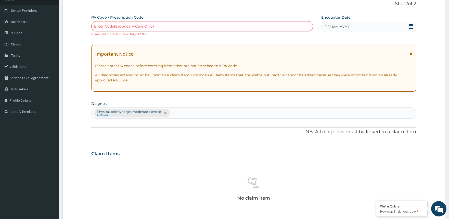
drag, startPoint x: 289, startPoint y: 87, endPoint x: 183, endPoint y: 174, distance: 136.7
click at [183, 174] on div "No claim item" at bounding box center [253, 189] width 325 height 59
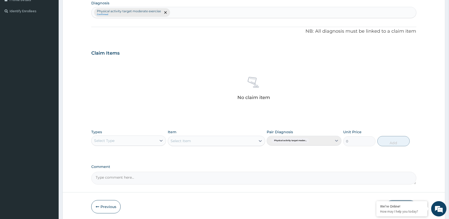
scroll to position [153, 0]
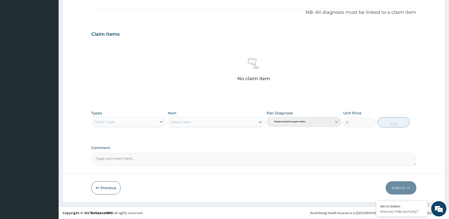
click at [157, 113] on div "Types Select Type" at bounding box center [128, 118] width 75 height 17
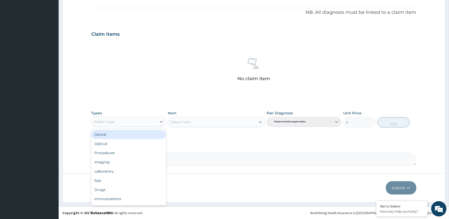
click at [154, 121] on div "Select Type" at bounding box center [123, 121] width 65 height 8
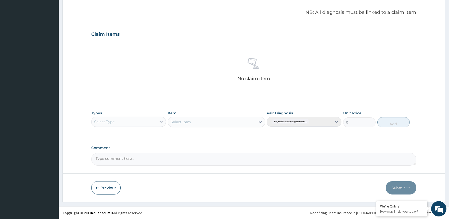
click at [209, 142] on div "PA Code / Prescription Code Enter Code(Secondary Care Only) Invalid PA Code for…" at bounding box center [253, 31] width 325 height 270
click at [105, 188] on button "Previous" at bounding box center [105, 187] width 29 height 13
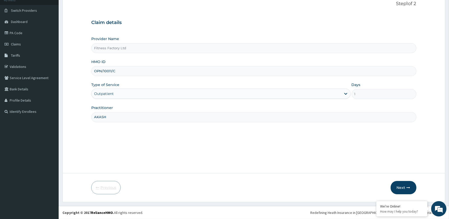
scroll to position [34, 0]
click at [135, 67] on input "OPN/10011/C" at bounding box center [253, 71] width 325 height 10
type input "OPN/10011/D"
click at [409, 189] on icon "button" at bounding box center [408, 187] width 4 height 4
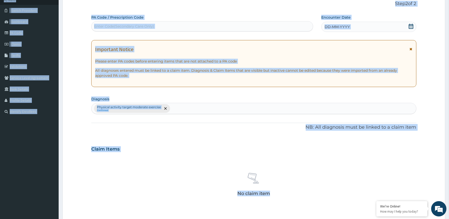
scroll to position [0, 0]
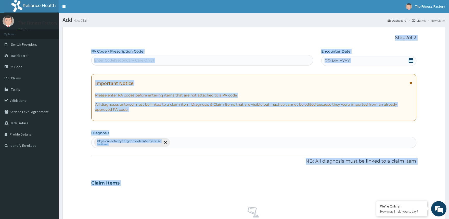
drag, startPoint x: 409, startPoint y: 189, endPoint x: 230, endPoint y: 39, distance: 233.1
click at [230, 39] on div "Step 2 of 2 PA Code / Prescription Code Enter Code(Secondary Care Only) Encount…" at bounding box center [253, 174] width 325 height 279
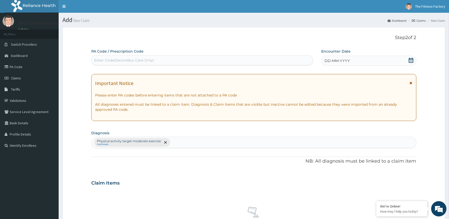
click at [224, 62] on div "Enter Code(Secondary Care Only)" at bounding box center [201, 60] width 221 height 8
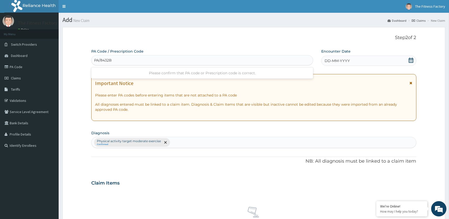
type input "PA/8432BF"
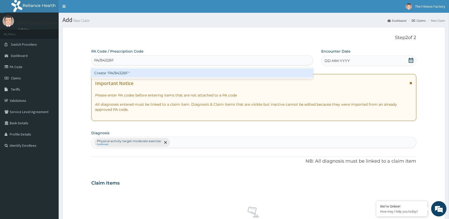
click at [218, 71] on div "Create "PA/8432BF"" at bounding box center [201, 72] width 221 height 9
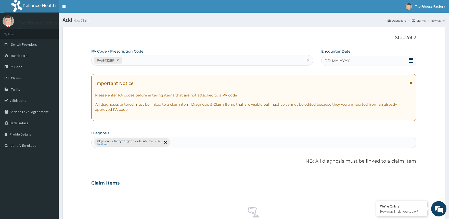
click at [355, 61] on div "DD-MM-YYYY" at bounding box center [368, 61] width 95 height 10
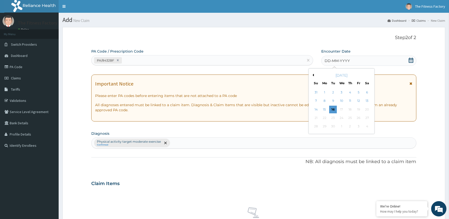
click at [312, 74] on button "Previous Month" at bounding box center [312, 75] width 3 height 3
click at [337, 115] on div "22 23 24 25 26 27 28" at bounding box center [341, 118] width 59 height 8
click at [340, 117] on div "25" at bounding box center [342, 118] width 8 height 8
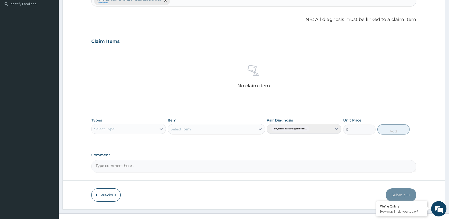
scroll to position [149, 0]
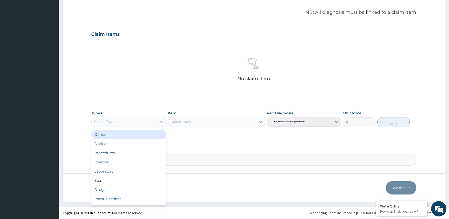
click at [110, 122] on div "Select Type" at bounding box center [104, 121] width 20 height 5
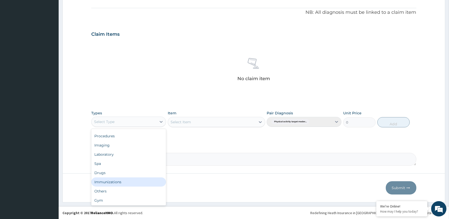
scroll to position [17, 0]
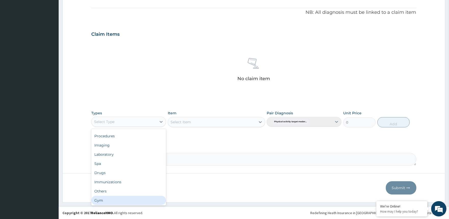
click at [126, 197] on div "Gym" at bounding box center [128, 199] width 75 height 9
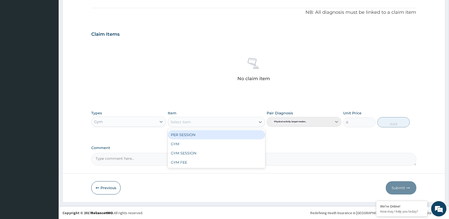
click at [217, 119] on div "Select Item" at bounding box center [212, 122] width 88 height 8
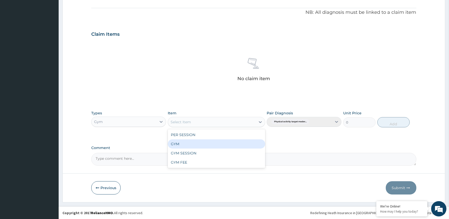
click at [215, 143] on div "GYM" at bounding box center [216, 143] width 97 height 9
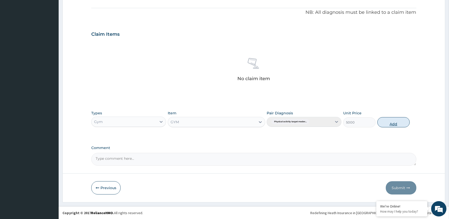
click at [396, 122] on button "Add" at bounding box center [393, 122] width 32 height 10
type input "0"
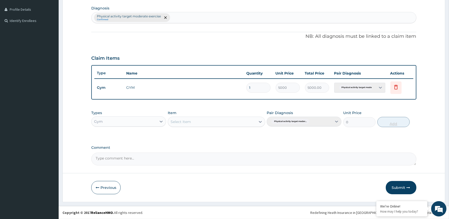
scroll to position [124, 0]
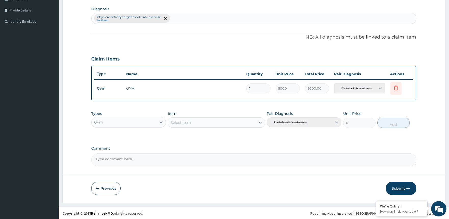
click at [398, 188] on button "Submit" at bounding box center [400, 187] width 31 height 13
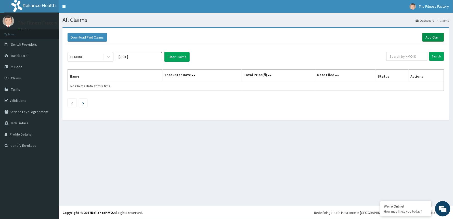
click at [429, 34] on link "Add Claim" at bounding box center [433, 37] width 22 height 9
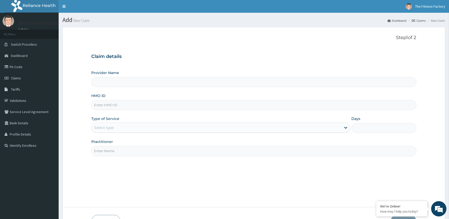
type input "Fitness Factory Ltd"
type input "1"
click at [283, 110] on div "Provider Name Fitness Factory Ltd HMO ID Type of Service Outpatient Days 1 Prac…" at bounding box center [253, 113] width 325 height 86
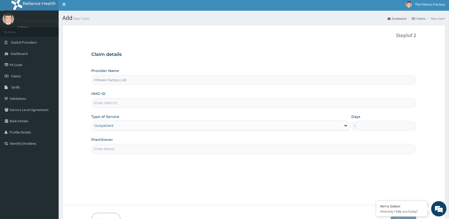
click at [282, 102] on input "HMO ID" at bounding box center [253, 103] width 325 height 10
type input "PWC/10347/A"
click at [190, 152] on input "Practitioner" at bounding box center [253, 149] width 325 height 10
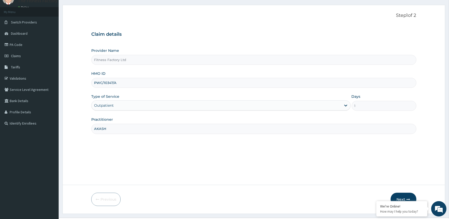
scroll to position [34, 0]
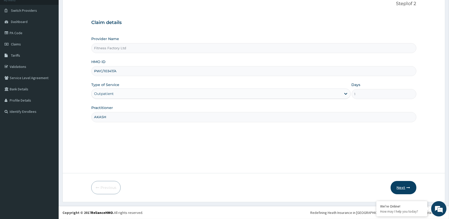
type input "AKASH"
click at [400, 183] on button "Next" at bounding box center [403, 187] width 26 height 13
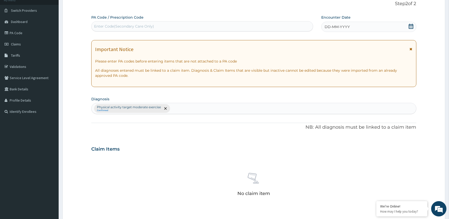
click at [287, 29] on div "Enter Code(Secondary Care Only)" at bounding box center [201, 26] width 221 height 8
type input "PA/748A88"
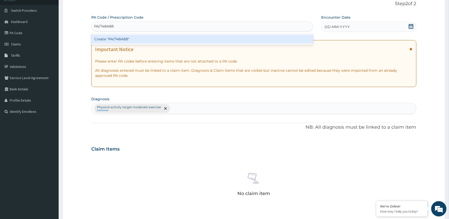
click at [283, 40] on div "Create "PA/748A88"" at bounding box center [201, 38] width 221 height 9
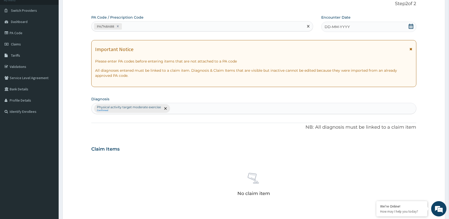
click at [352, 26] on div "DD-MM-YYYY" at bounding box center [368, 27] width 95 height 10
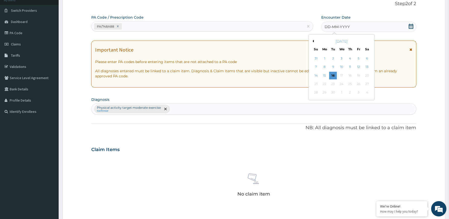
click at [312, 40] on button "Previous Month" at bounding box center [312, 41] width 3 height 3
click at [312, 39] on div "[DATE]" at bounding box center [341, 41] width 61 height 5
click at [312, 41] on button "Previous Month" at bounding box center [312, 41] width 3 height 3
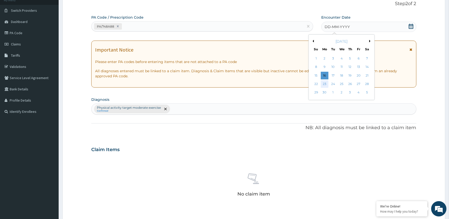
click at [325, 83] on div "23" at bounding box center [325, 84] width 8 height 8
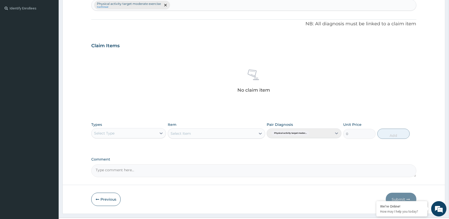
scroll to position [149, 0]
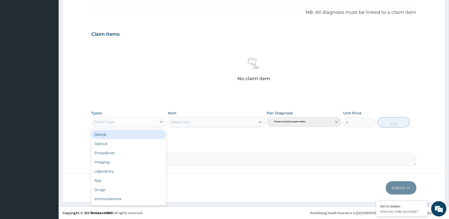
click at [153, 119] on div "Select Type" at bounding box center [123, 121] width 65 height 8
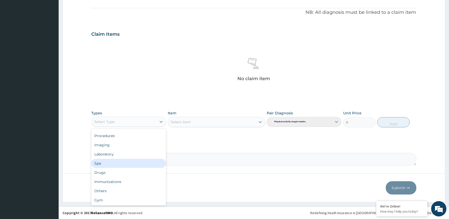
scroll to position [17, 0]
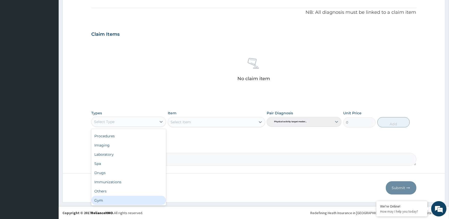
click at [134, 198] on div "Gym" at bounding box center [128, 199] width 75 height 9
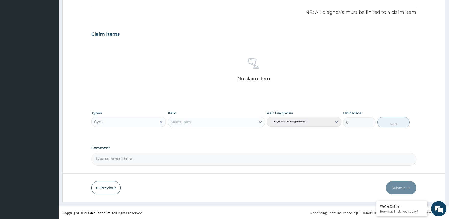
click at [232, 116] on div "Item Select Item" at bounding box center [216, 118] width 97 height 17
click at [232, 119] on div "Select Item" at bounding box center [212, 122] width 88 height 8
click at [217, 142] on div "GYM" at bounding box center [216, 143] width 97 height 9
click at [392, 122] on button "Add" at bounding box center [393, 122] width 32 height 10
type input "0"
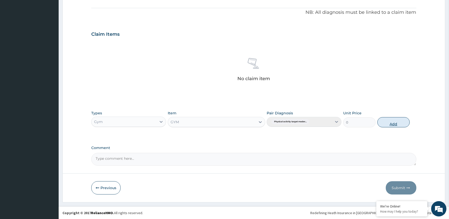
scroll to position [124, 0]
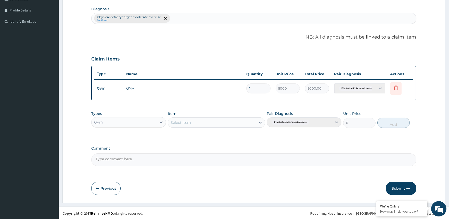
click at [393, 182] on button "Submit" at bounding box center [400, 187] width 31 height 13
